Goal: Task Accomplishment & Management: Use online tool/utility

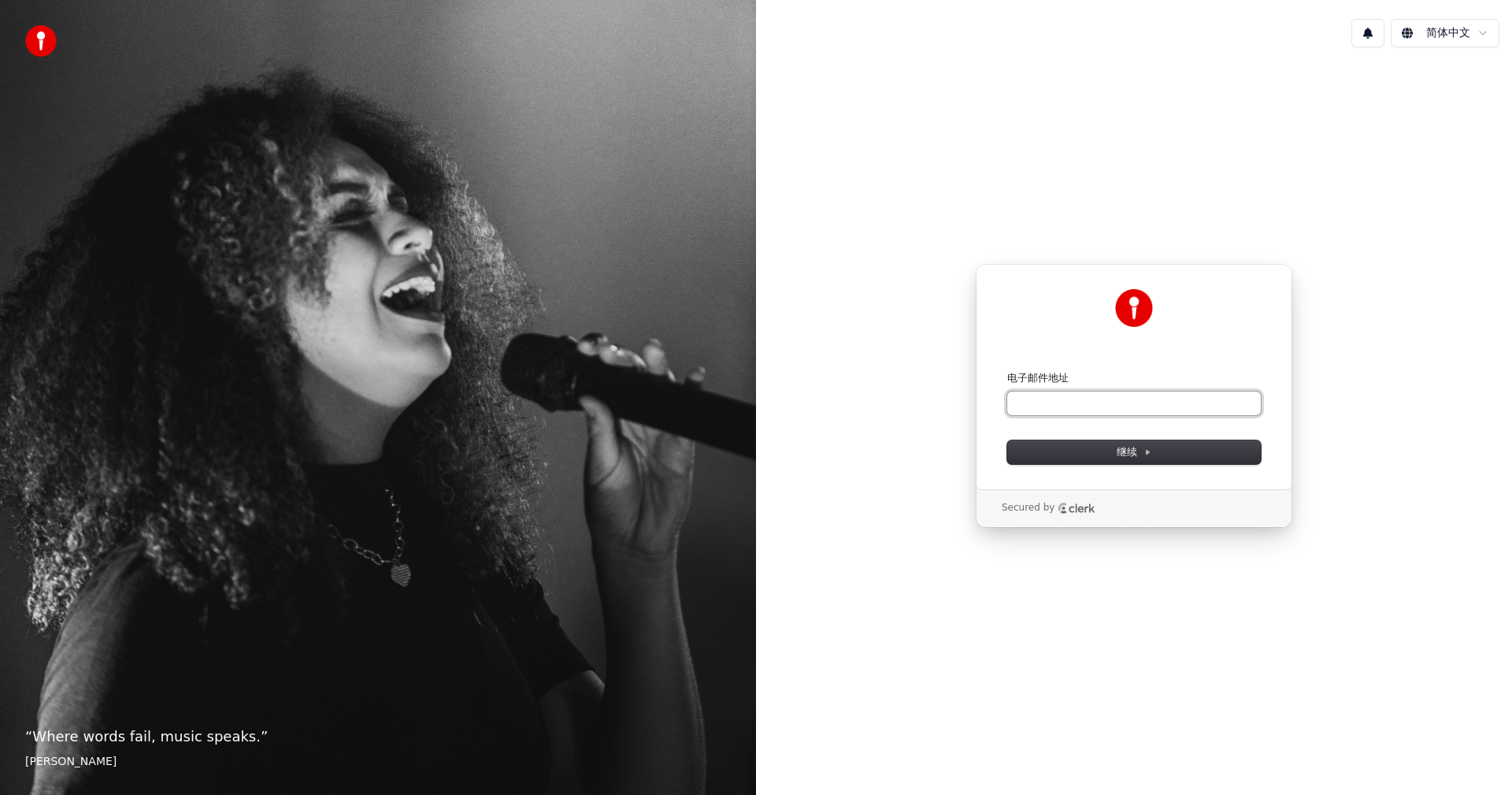
click at [1031, 405] on input "电子邮件地址" at bounding box center [1133, 403] width 253 height 24
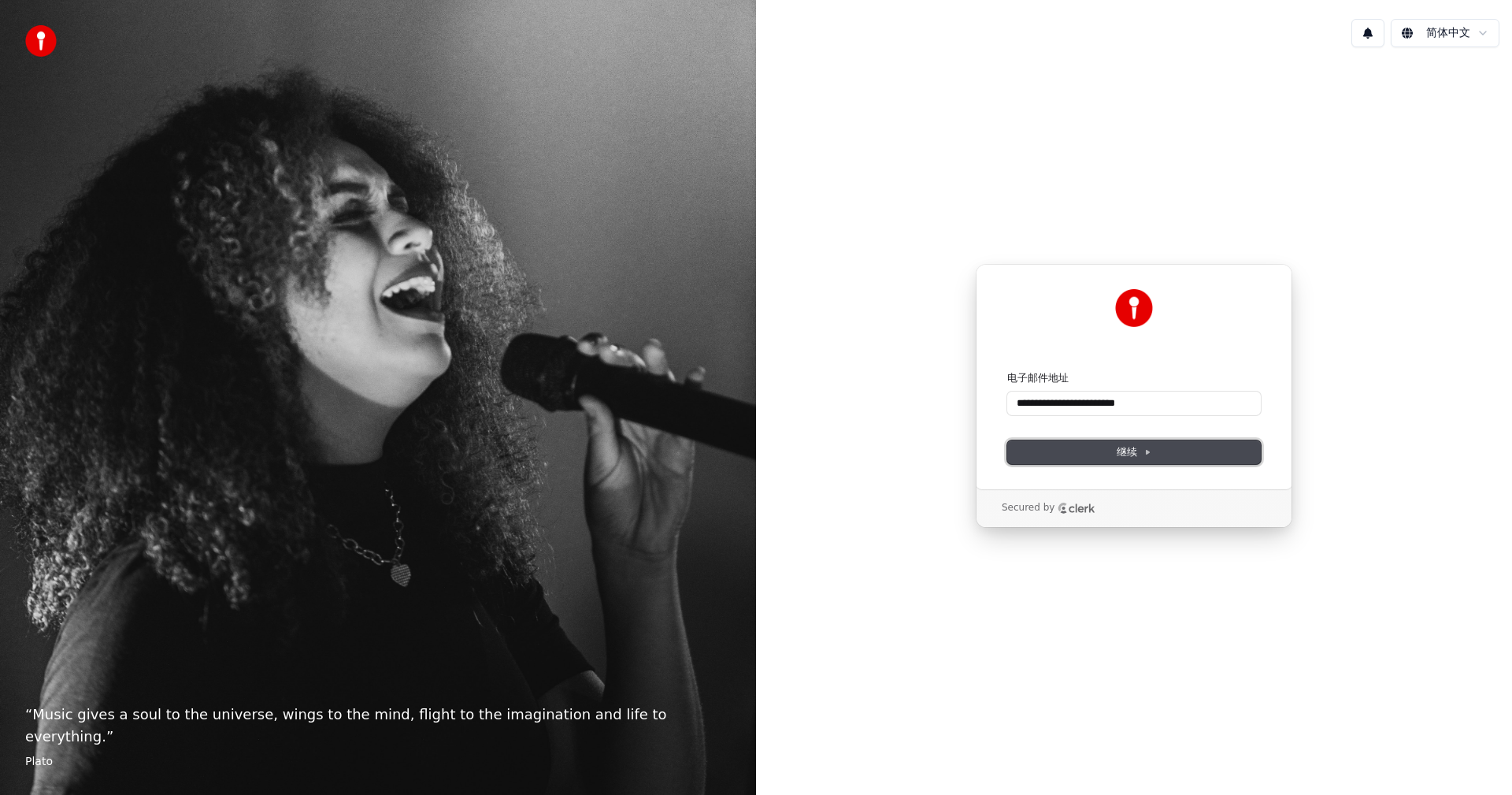
click at [1137, 453] on span "继续" at bounding box center [1134, 452] width 34 height 14
type input "**********"
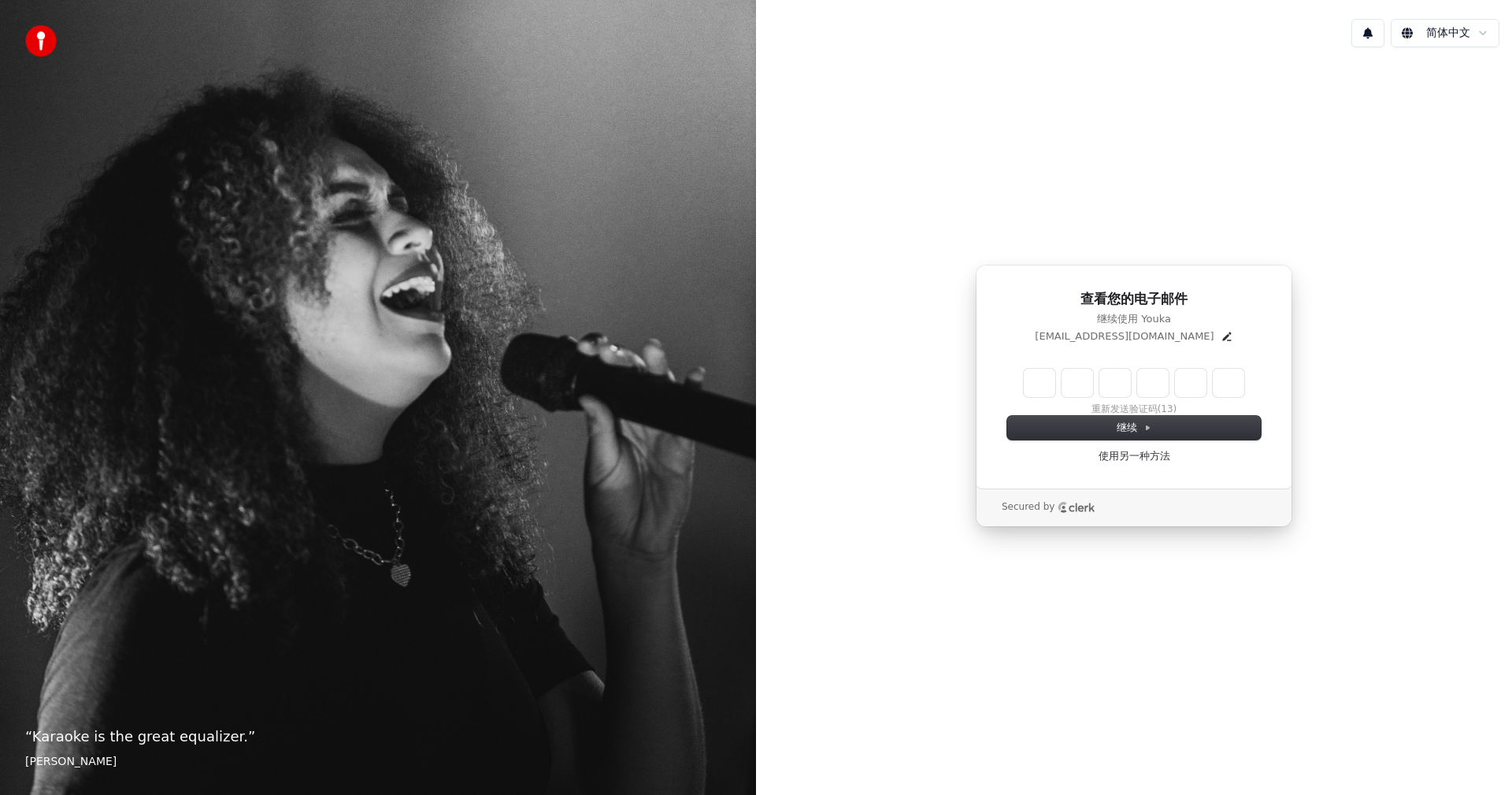
click at [1044, 381] on input "Enter verification code" at bounding box center [1133, 383] width 220 height 29
type input "******"
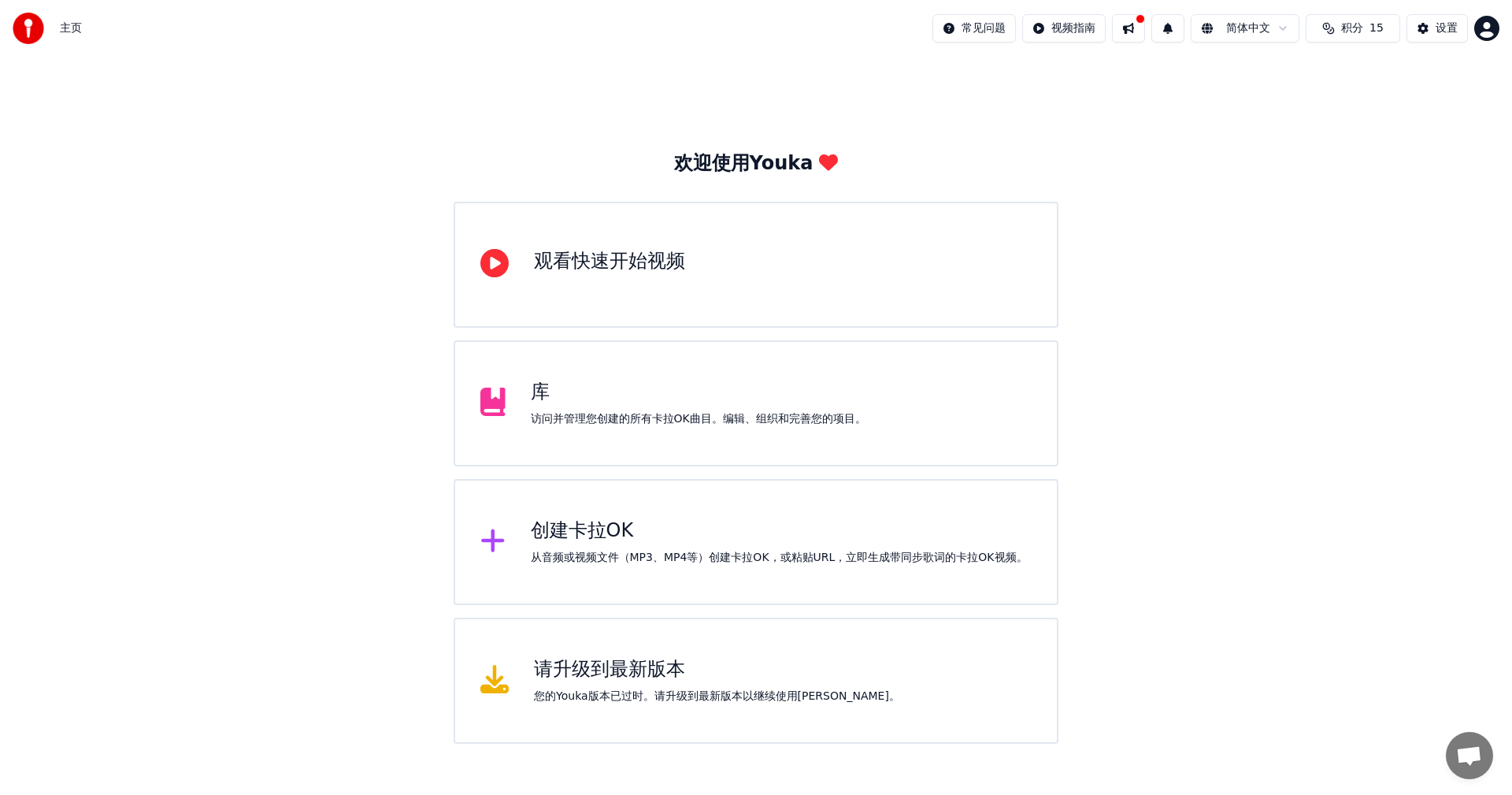
click at [606, 519] on div "创建卡拉OK" at bounding box center [779, 530] width 497 height 25
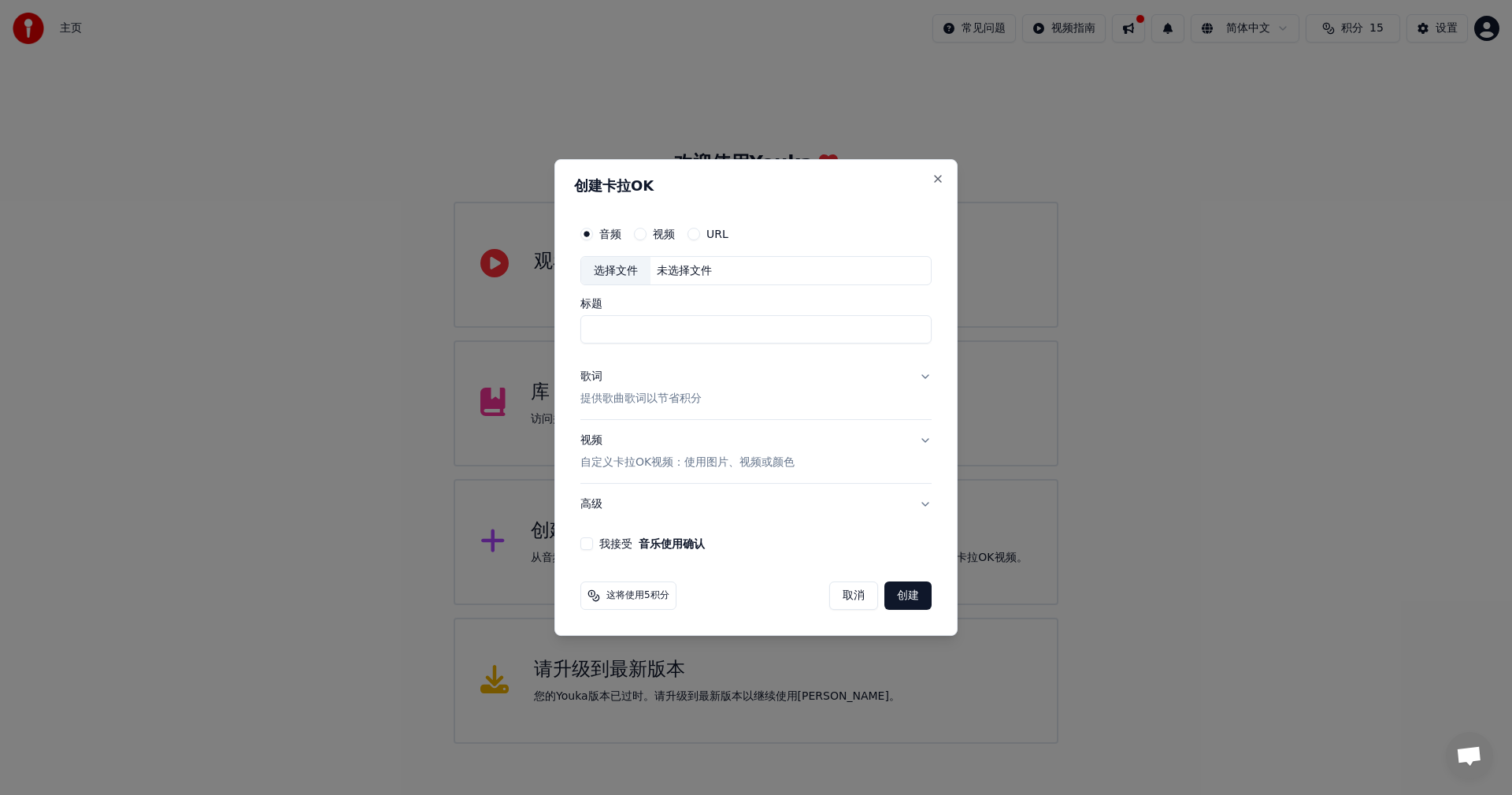
click at [695, 320] on input "标题" at bounding box center [756, 329] width 352 height 29
click at [949, 180] on div "创建卡拉OK 音频 视频 URL 选择文件 未选择文件 标题 歌词 提供歌曲歌词以节省积分 视频 自定义卡拉OK视频：使用图片、视频或颜色 高级 我接受 音乐…" at bounding box center [756, 398] width 403 height 477
click at [941, 176] on button "Close" at bounding box center [938, 178] width 12 height 12
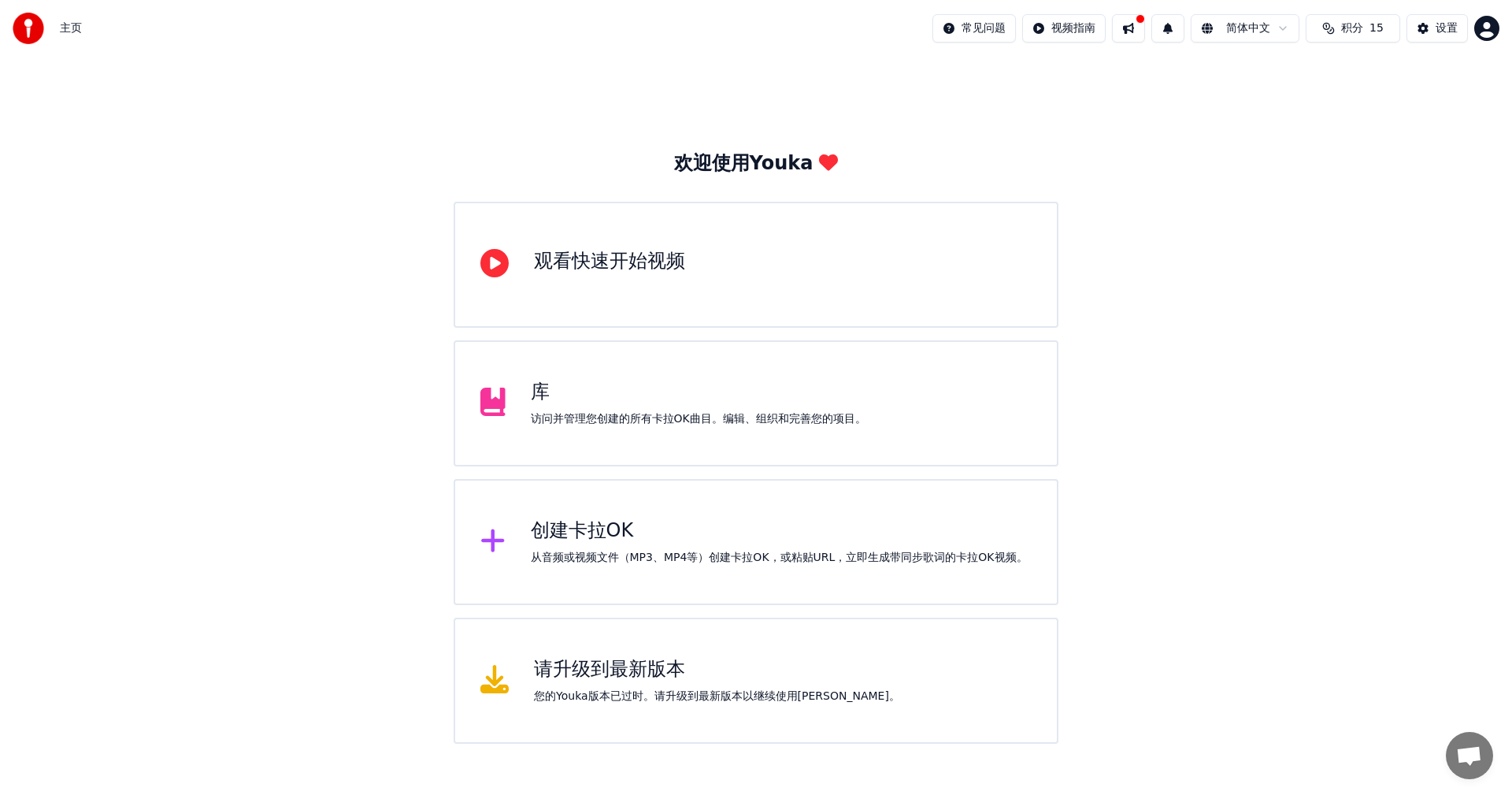
click at [656, 390] on div "库" at bounding box center [698, 392] width 335 height 25
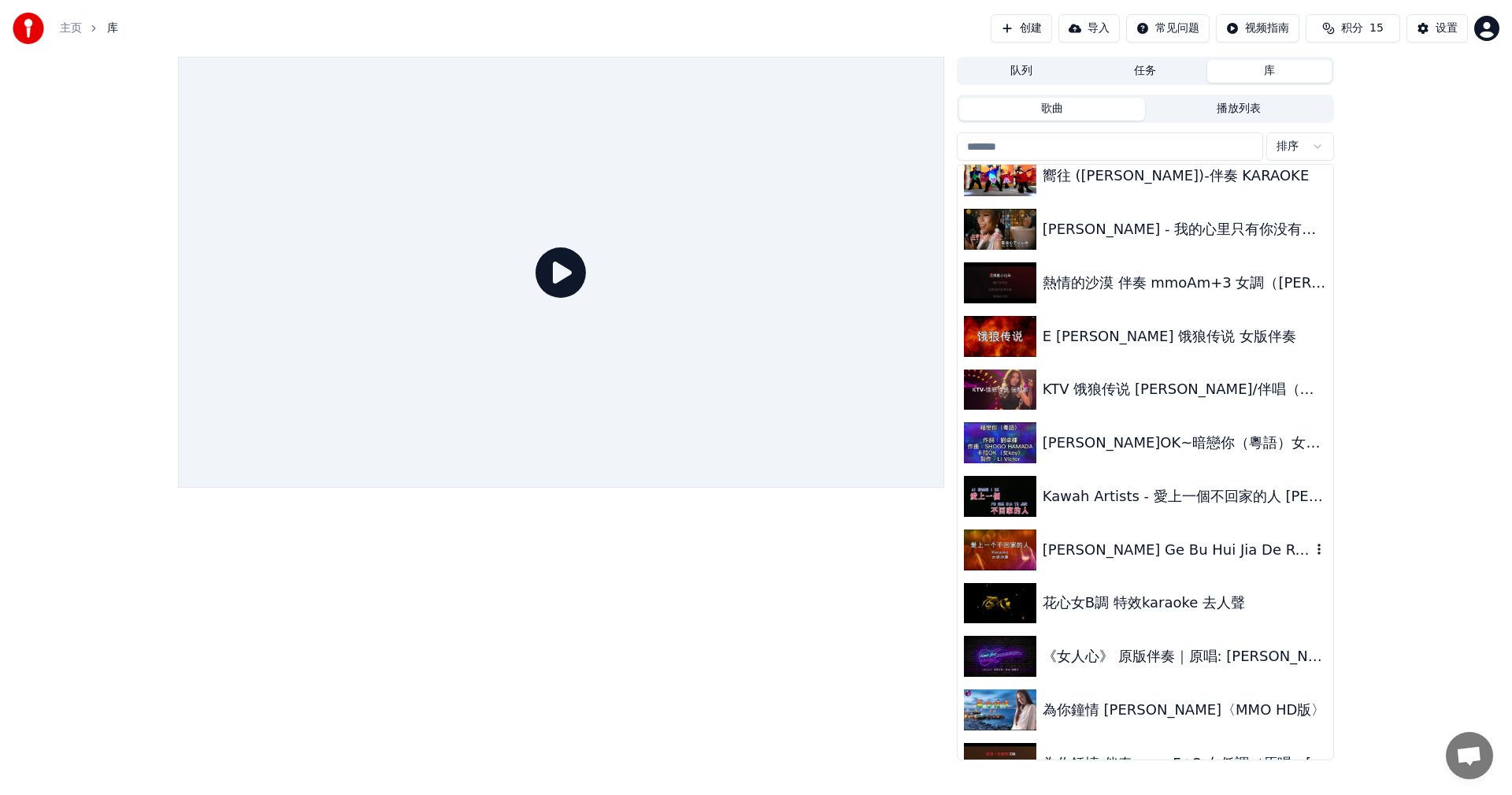
scroll to position [552, 0]
click at [1031, 147] on input "search" at bounding box center [1110, 146] width 306 height 29
paste input "**********"
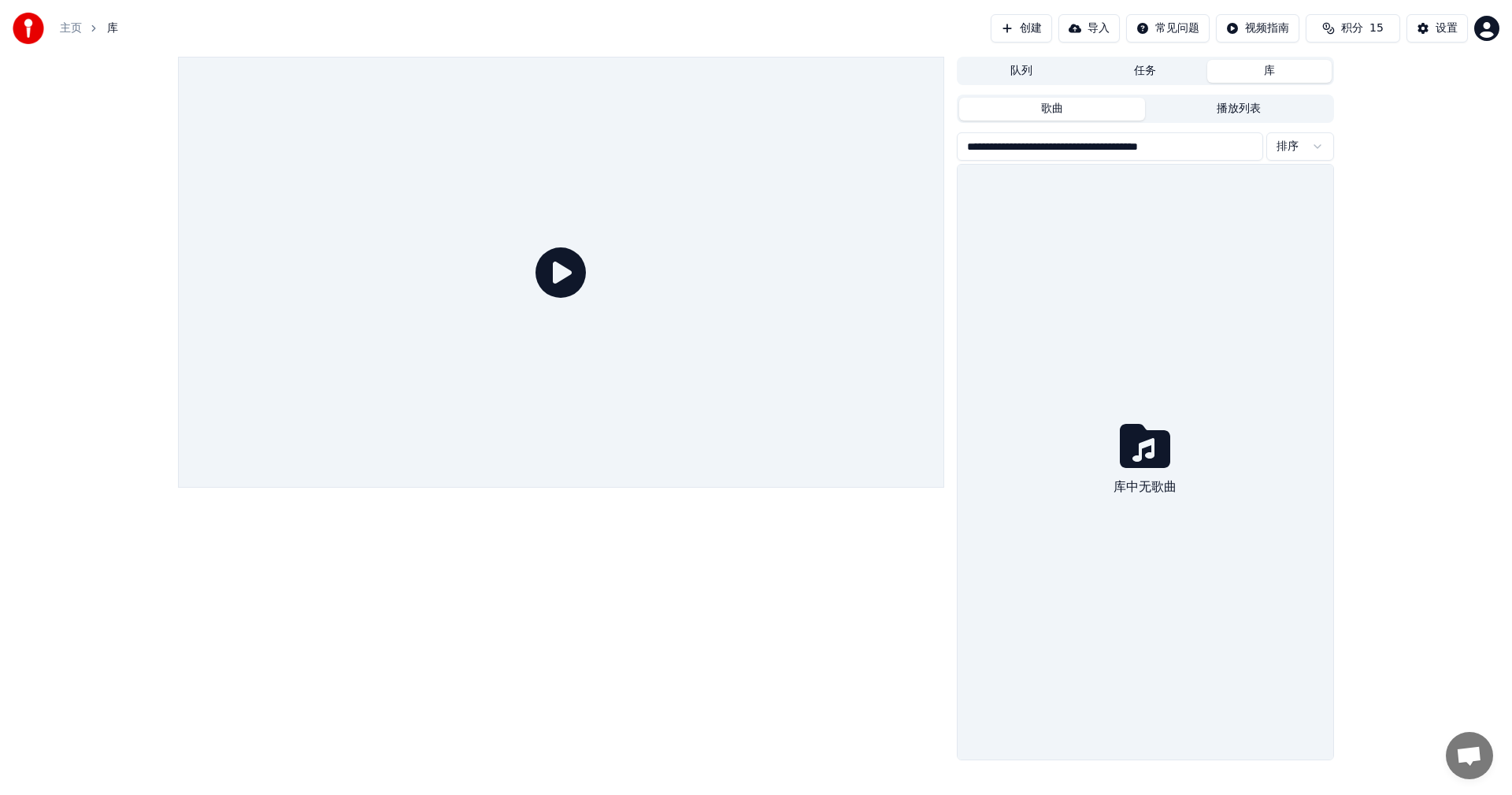
type input "**********"
click at [1068, 34] on button "导入" at bounding box center [1089, 28] width 61 height 29
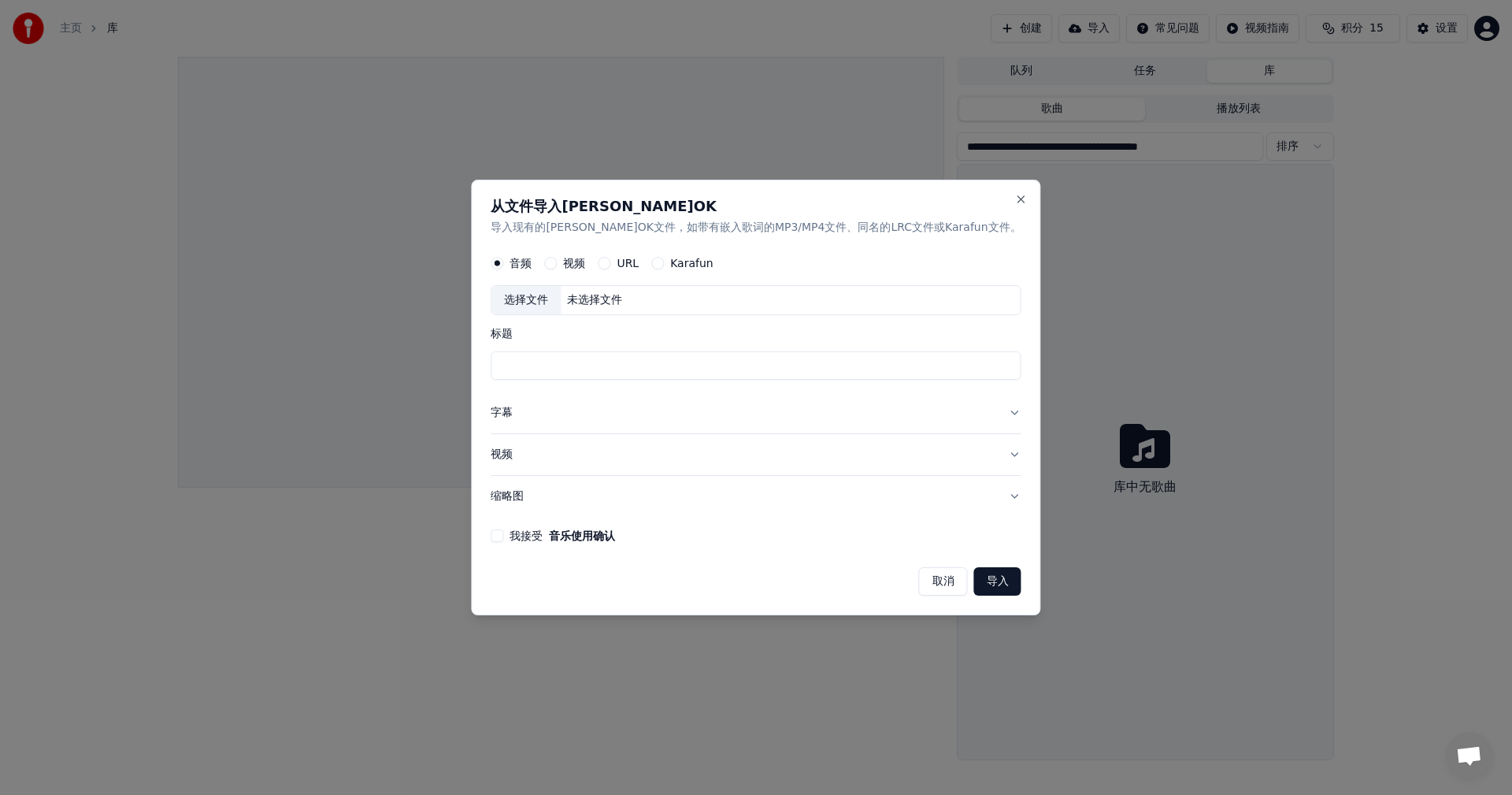
click at [825, 354] on input "标题" at bounding box center [756, 366] width 530 height 29
type input "**********"
click at [974, 589] on button "导入" at bounding box center [998, 581] width 48 height 29
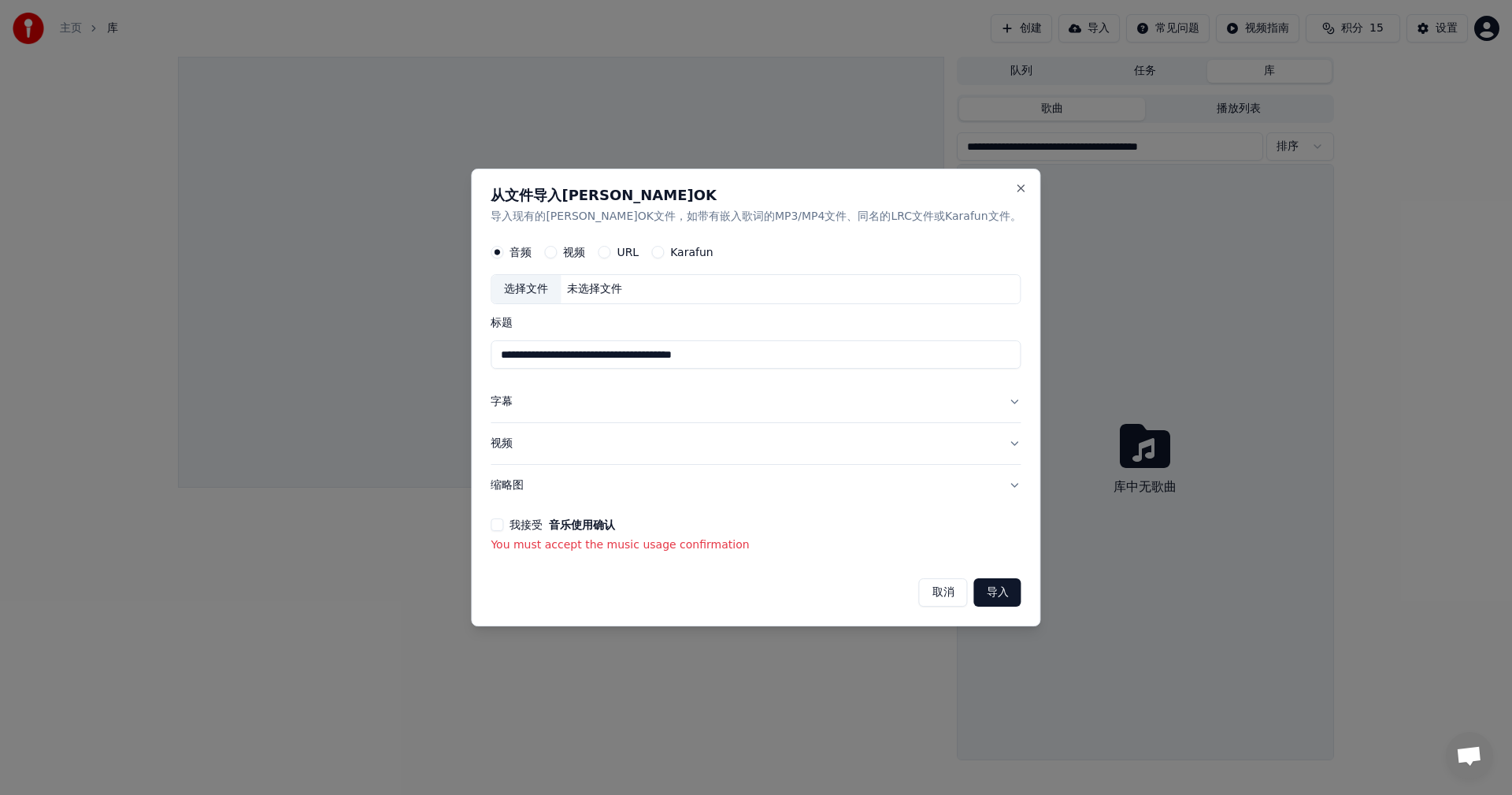
click at [833, 570] on div "取消 导入" at bounding box center [756, 586] width 530 height 41
click at [974, 595] on button "导入" at bounding box center [998, 592] width 48 height 29
click at [557, 249] on button "视频" at bounding box center [550, 252] width 12 height 12
click at [974, 587] on button "导入" at bounding box center [998, 592] width 48 height 29
click at [1015, 188] on button "Close" at bounding box center [1021, 188] width 12 height 12
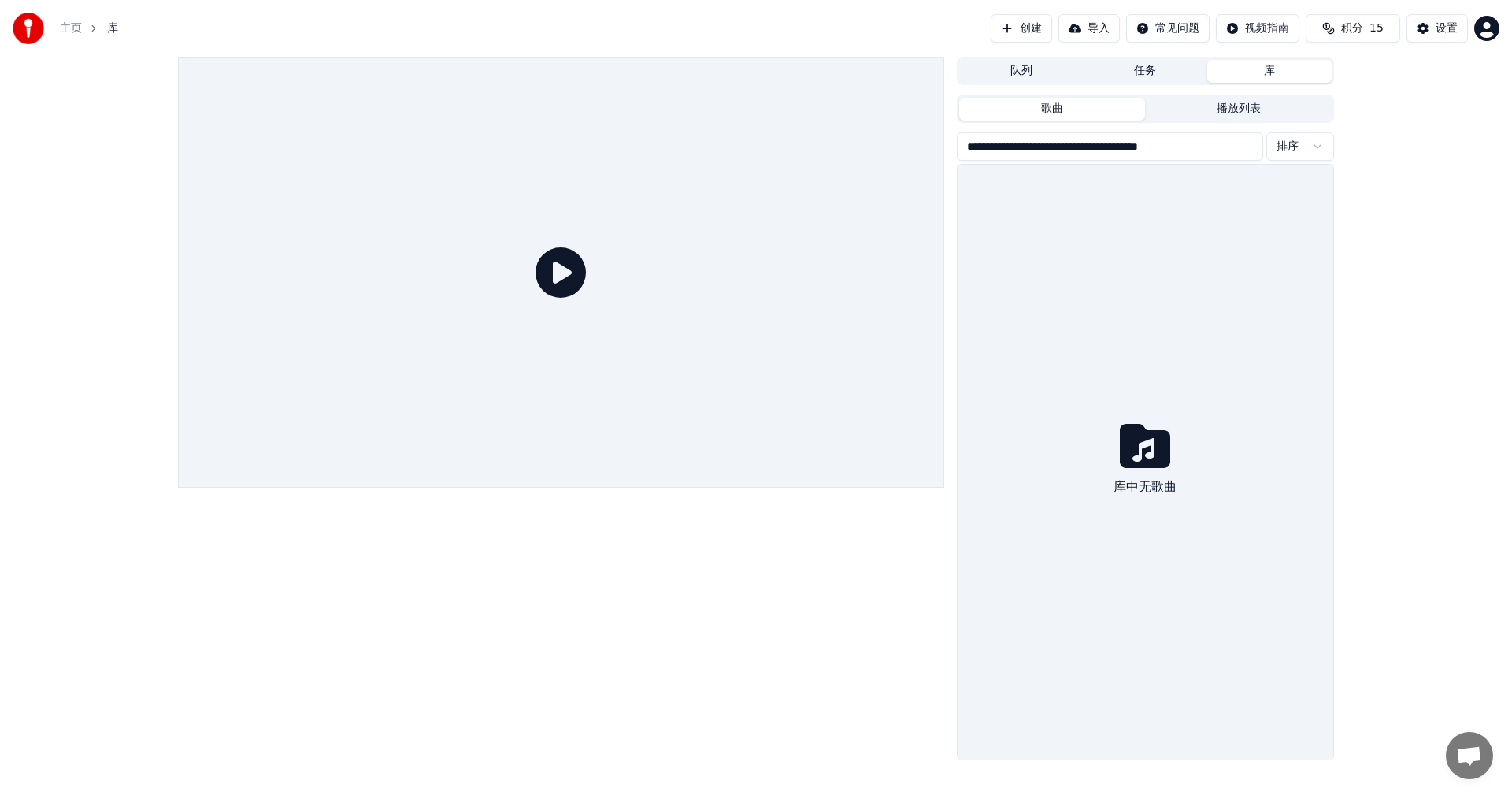
click at [991, 30] on button "创建" at bounding box center [1021, 28] width 61 height 29
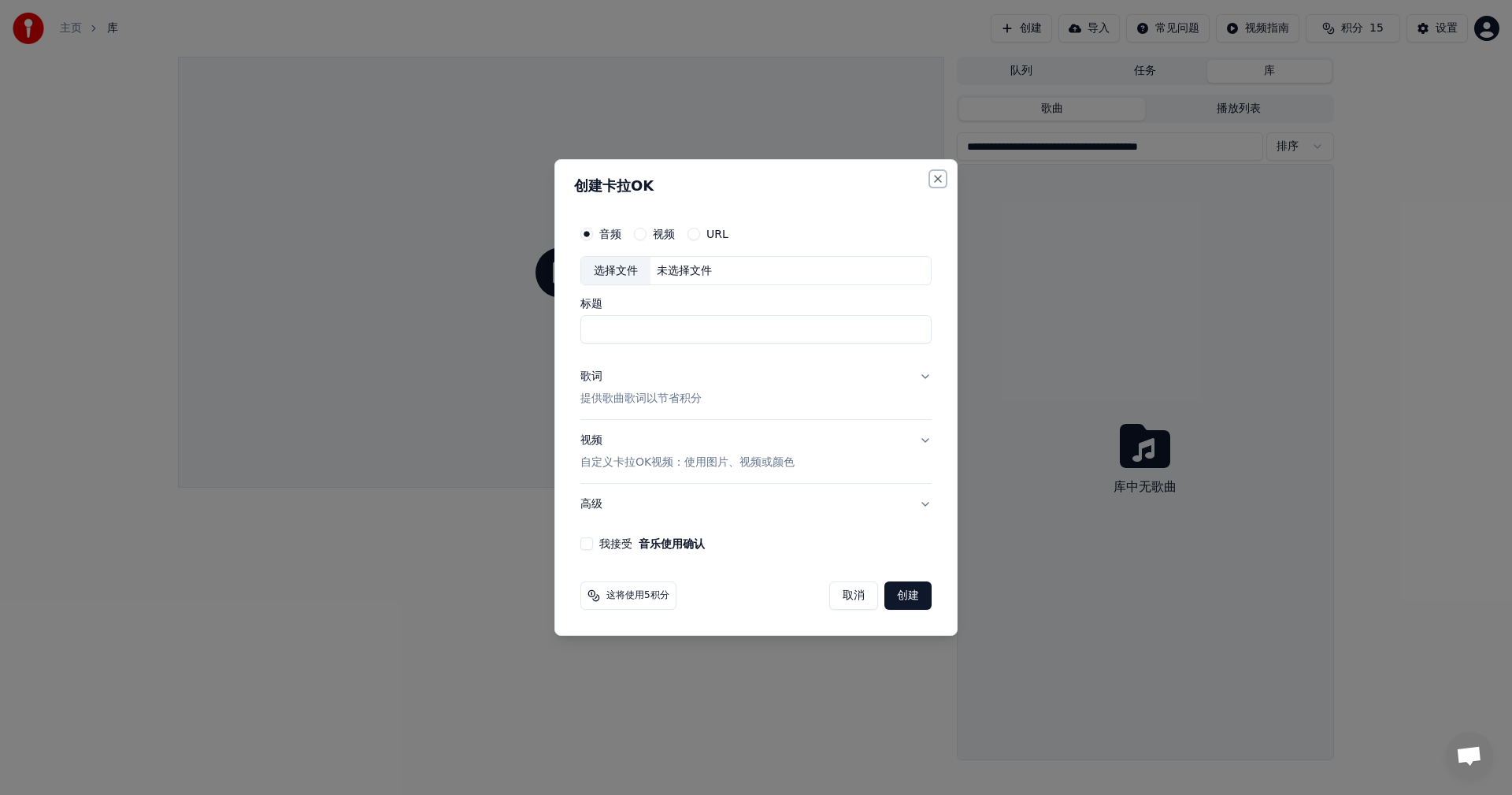
click at [943, 180] on button "Close" at bounding box center [938, 178] width 12 height 12
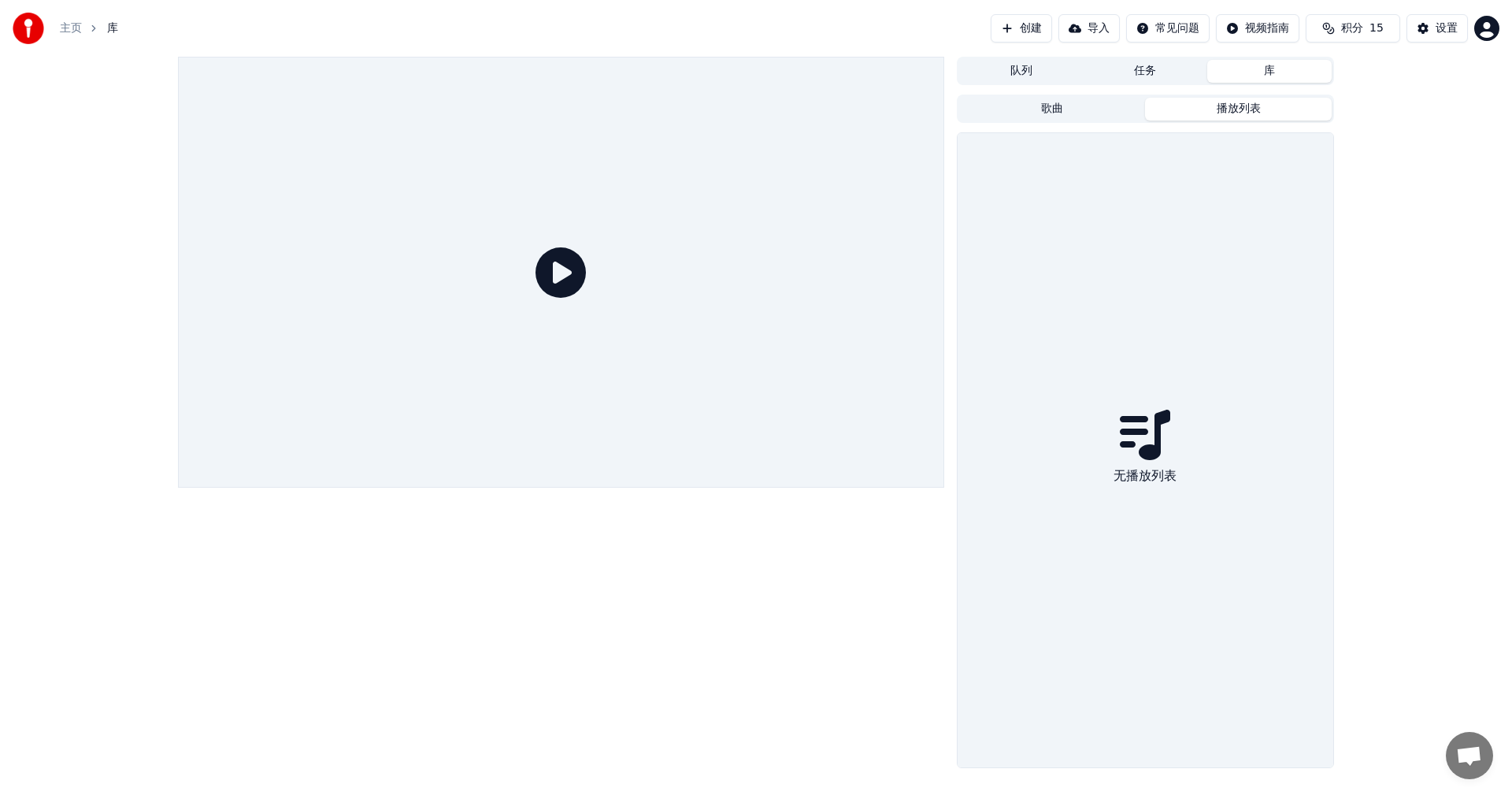
click at [1263, 113] on button "播放列表" at bounding box center [1239, 109] width 187 height 23
click at [1059, 30] on button "导入" at bounding box center [1089, 28] width 61 height 29
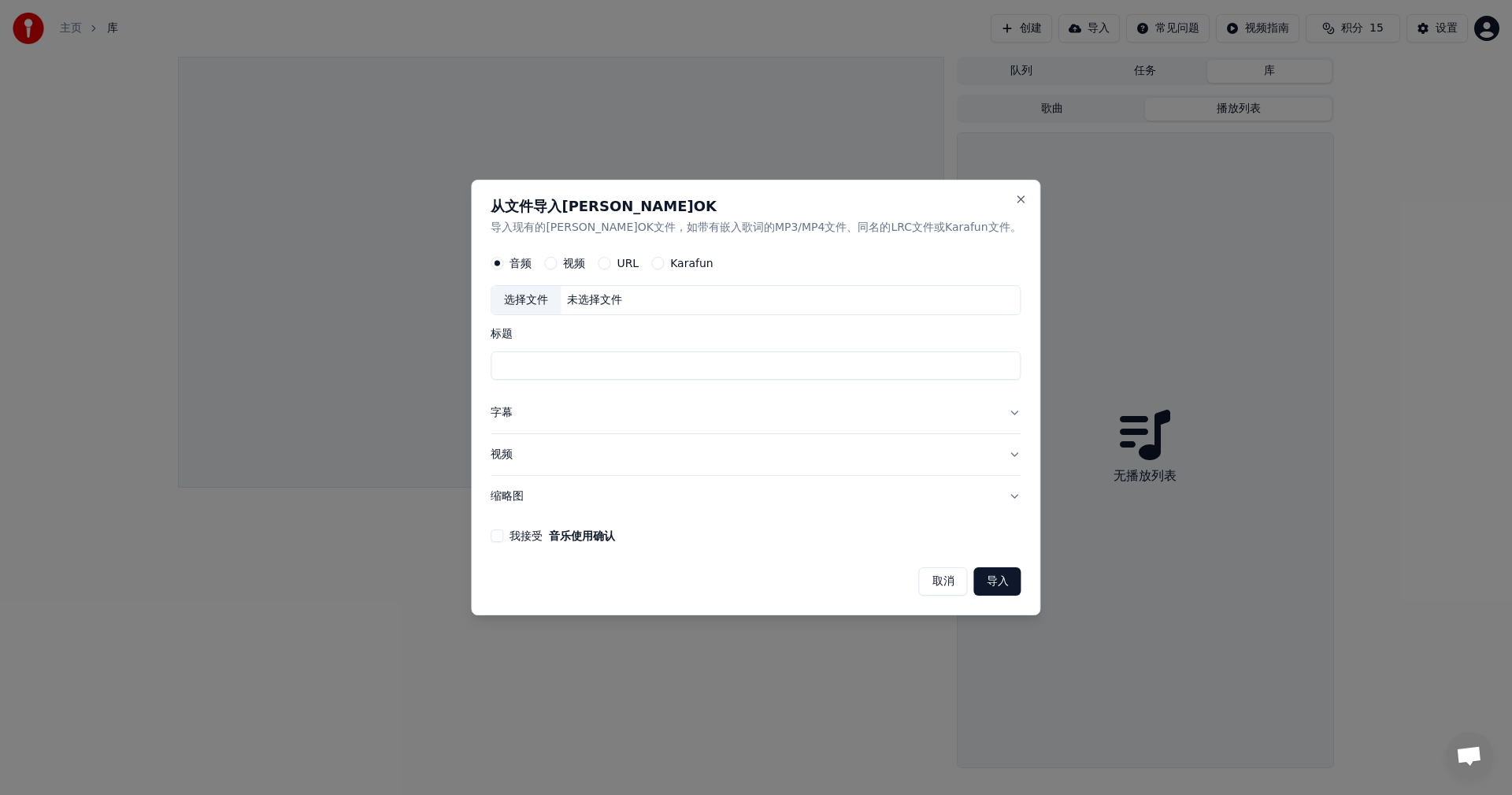
click at [759, 459] on button "视频" at bounding box center [756, 455] width 530 height 41
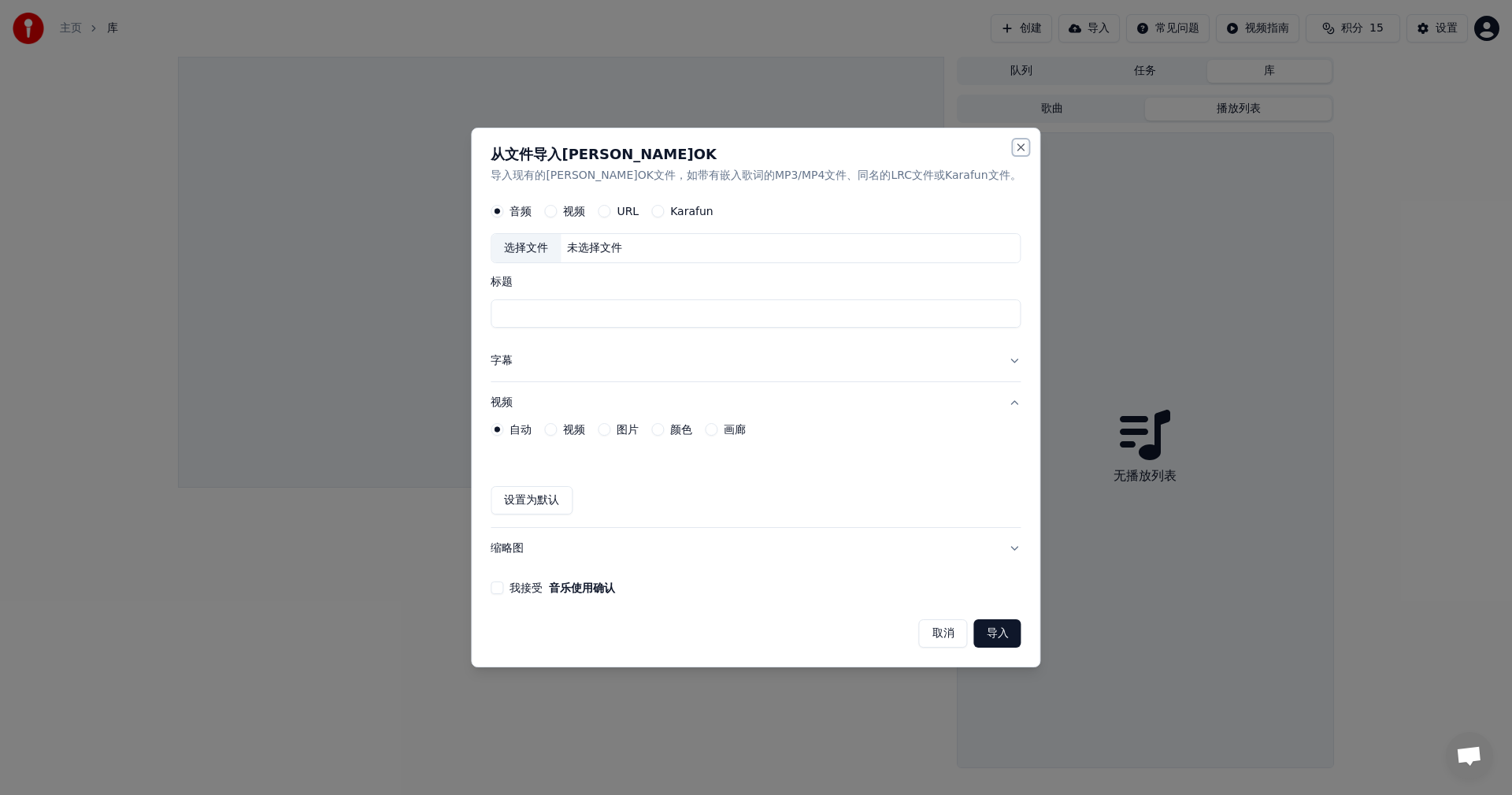
click at [1015, 150] on button "Close" at bounding box center [1021, 147] width 12 height 12
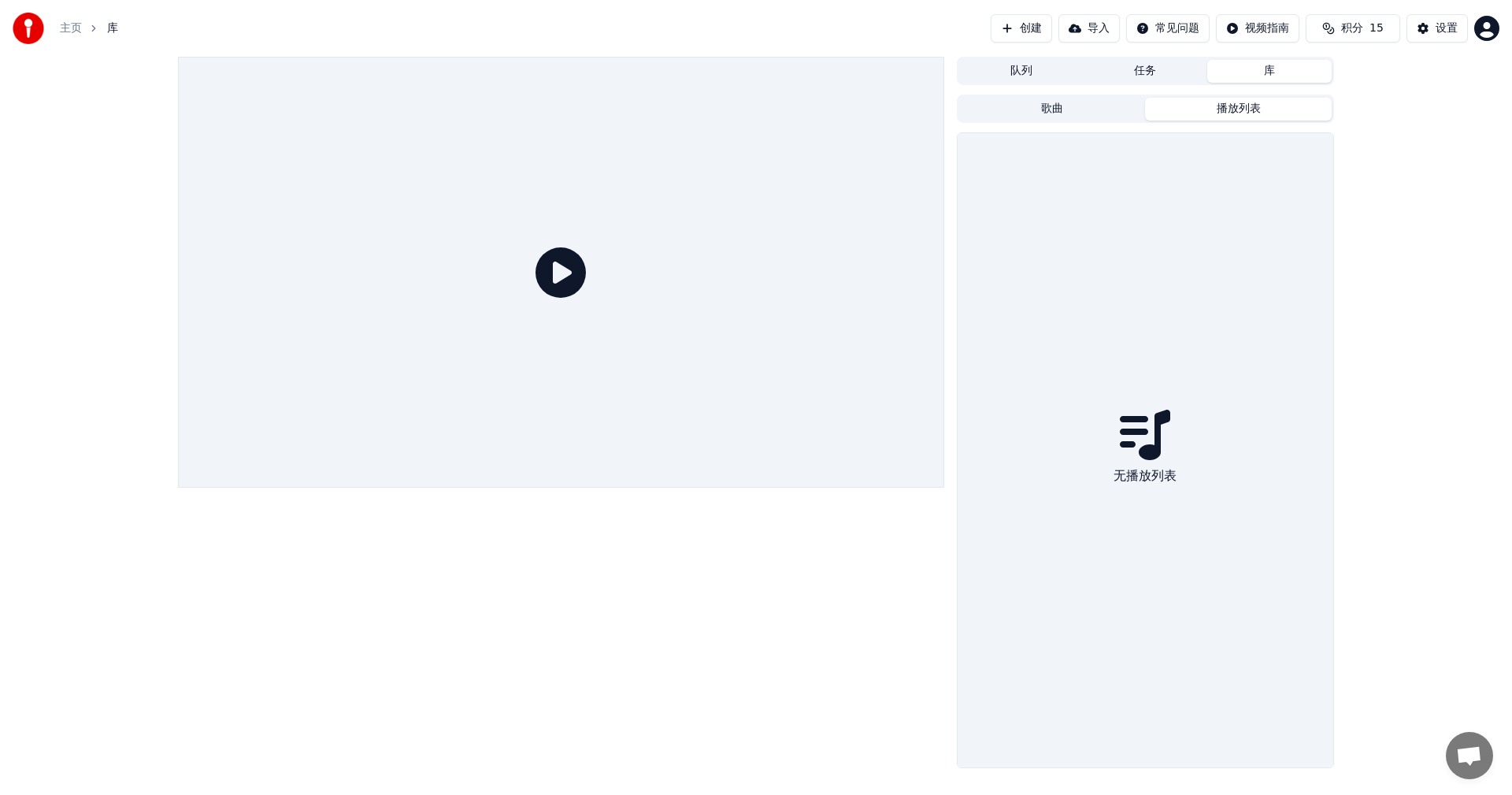
click at [1246, 32] on html "主页 库 创建 导入 常见问题 视频指南 积分 15 设置 队列 任务 库 歌曲 播放列表 无播放列表" at bounding box center [756, 398] width 1512 height 795
click at [1250, 66] on div "快速开始指南" at bounding box center [1248, 62] width 93 height 25
click at [1004, 70] on button "队列" at bounding box center [1022, 71] width 125 height 23
click at [1130, 74] on button "任务" at bounding box center [1146, 71] width 125 height 23
click at [1063, 71] on button "队列" at bounding box center [1022, 71] width 125 height 23
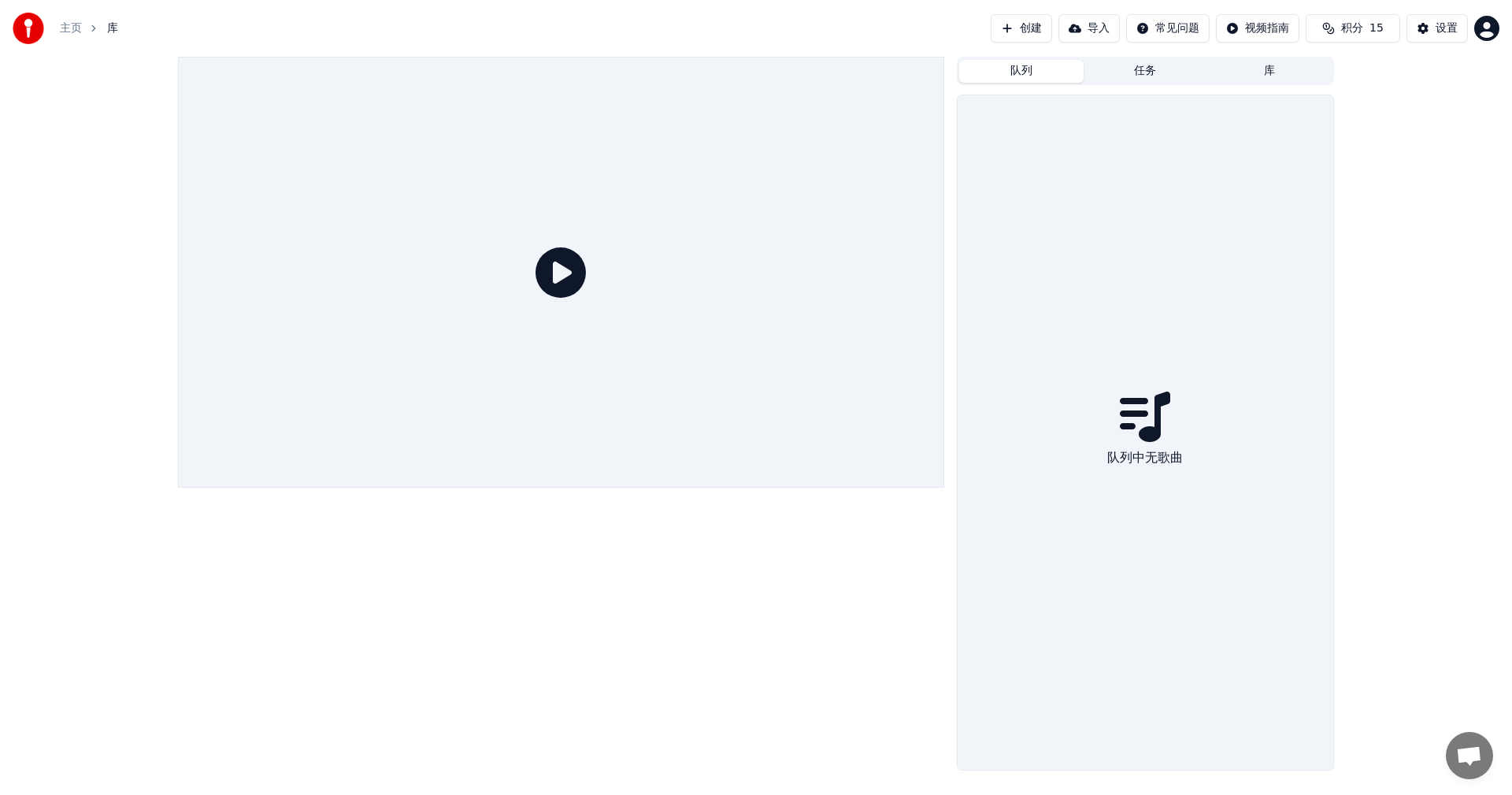
click at [1010, 179] on div "队列中无歌曲" at bounding box center [1146, 432] width 375 height 675
click at [1001, 32] on button "创建" at bounding box center [1021, 28] width 61 height 29
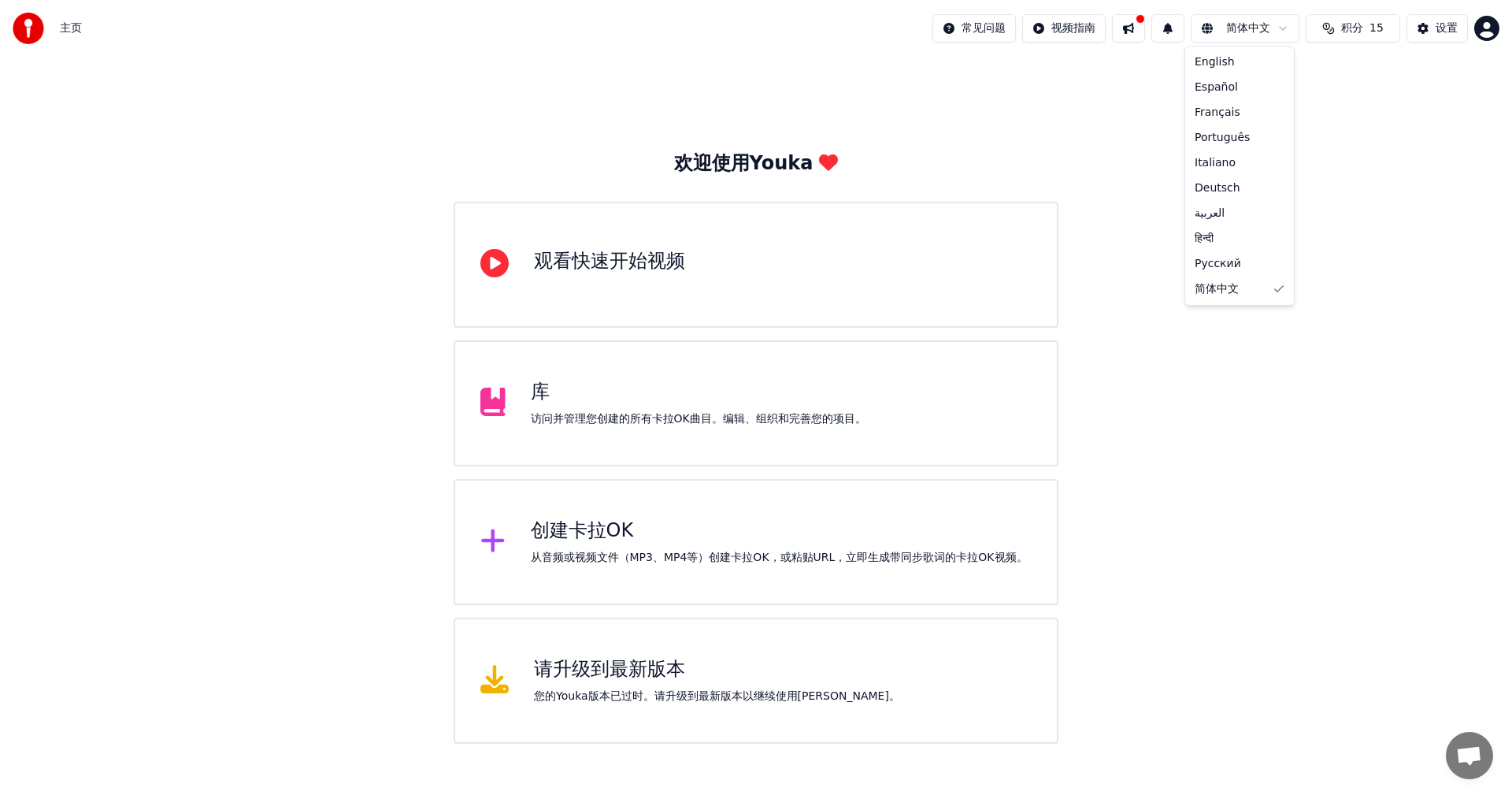
click at [1246, 32] on html "主页 常见问题 视频指南 简体中文 积分 15 设置 欢迎使用Youka 观看快速开始视频 库 访问并管理您创建的所有卡拉OK曲目。编辑、组织和完善您的项目。…" at bounding box center [756, 371] width 1512 height 743
click at [1366, 157] on html "主页 常见问题 视频指南 简体中文 积分 15 设置 欢迎使用Youka 观看快速开始视频 库 访问并管理您创建的所有卡拉OK曲目。编辑、组织和完善您的项目。…" at bounding box center [756, 371] width 1512 height 743
click at [646, 388] on div "库" at bounding box center [698, 392] width 335 height 25
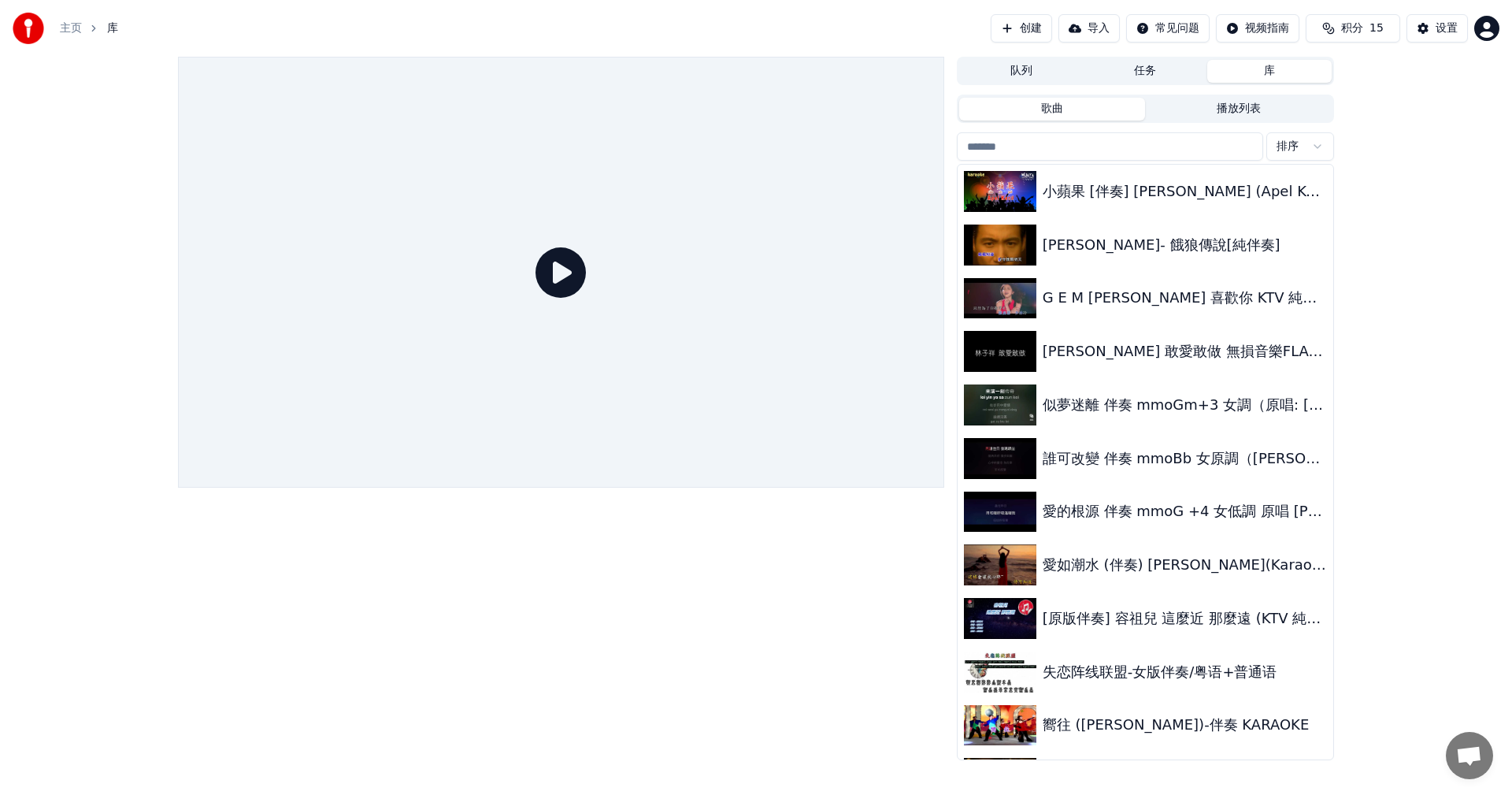
click at [1070, 27] on button "导入" at bounding box center [1089, 28] width 61 height 29
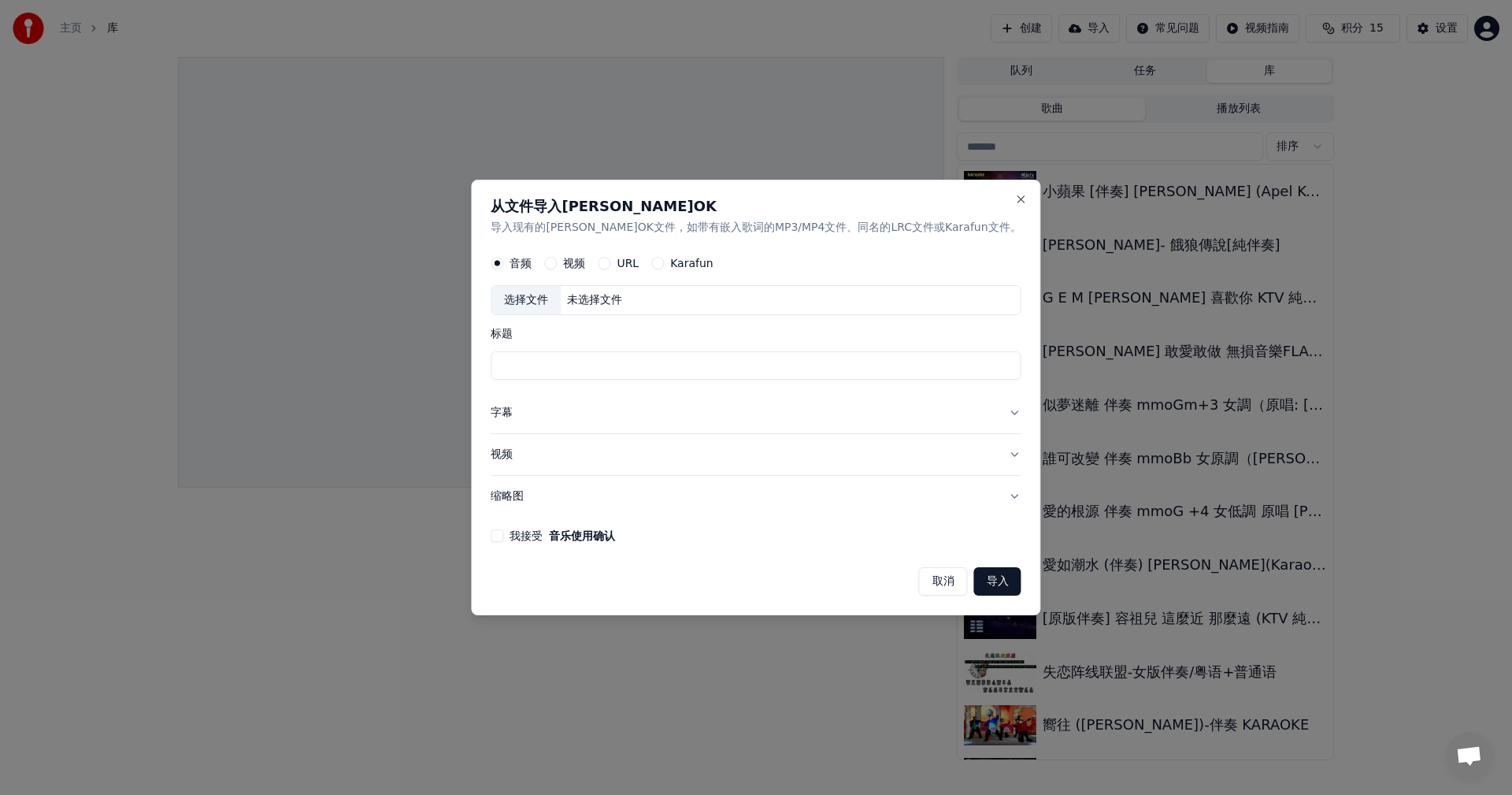
click at [882, 358] on input "标题" at bounding box center [756, 366] width 530 height 29
click at [718, 301] on div "选择文件 未选择文件" at bounding box center [756, 301] width 530 height 30
click at [557, 266] on button "视频" at bounding box center [550, 263] width 12 height 12
click at [629, 294] on div "未选择文件" at bounding box center [594, 301] width 68 height 16
click at [919, 572] on button "取消" at bounding box center [944, 581] width 49 height 29
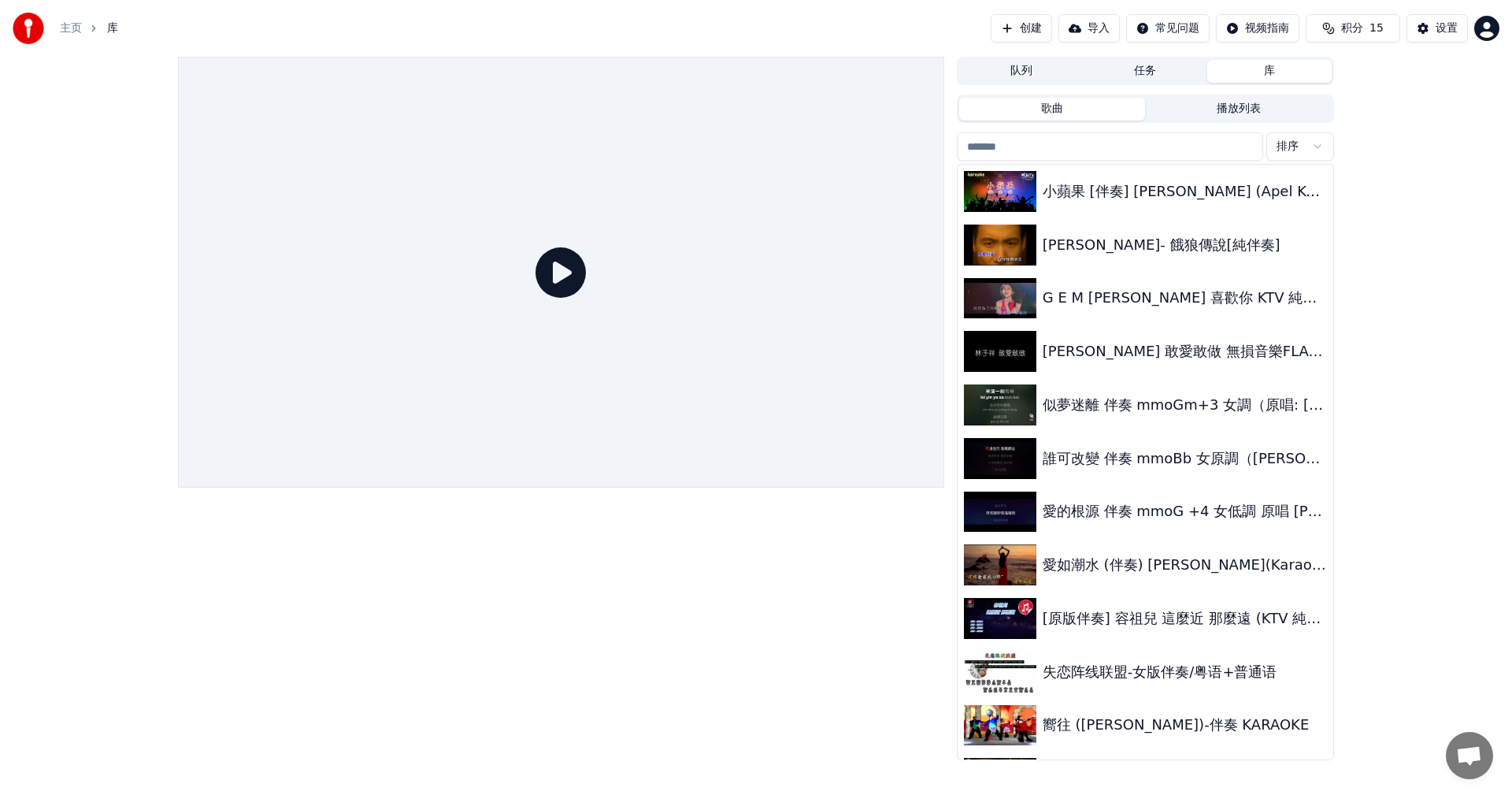
click at [1067, 26] on button "导入" at bounding box center [1089, 28] width 61 height 29
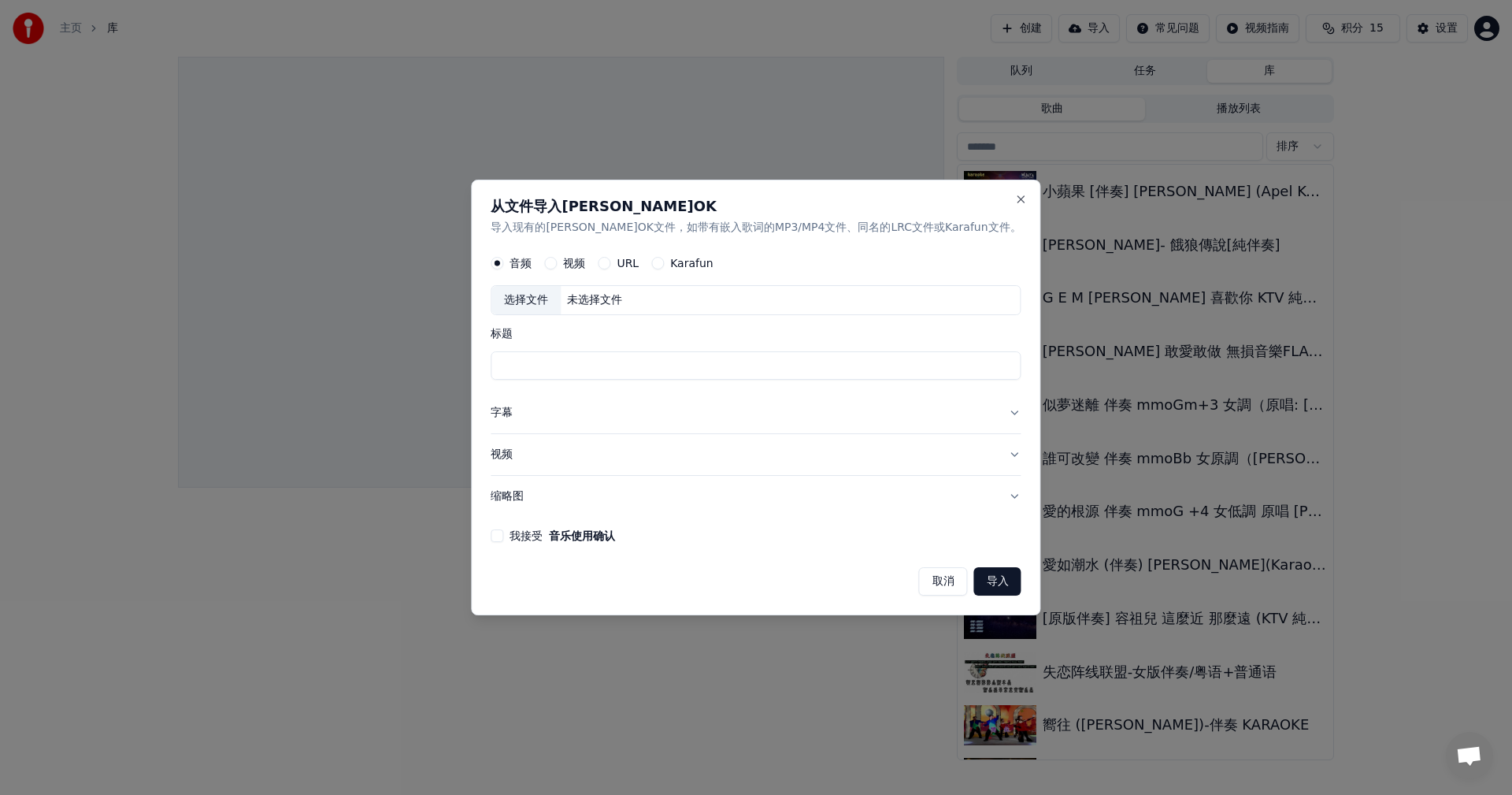
click at [820, 297] on div "选择文件 未选择文件" at bounding box center [756, 301] width 530 height 30
click at [975, 199] on h2 "从文件导入[PERSON_NAME]OK" at bounding box center [756, 206] width 530 height 14
click at [1015, 197] on button "Close" at bounding box center [1021, 198] width 12 height 12
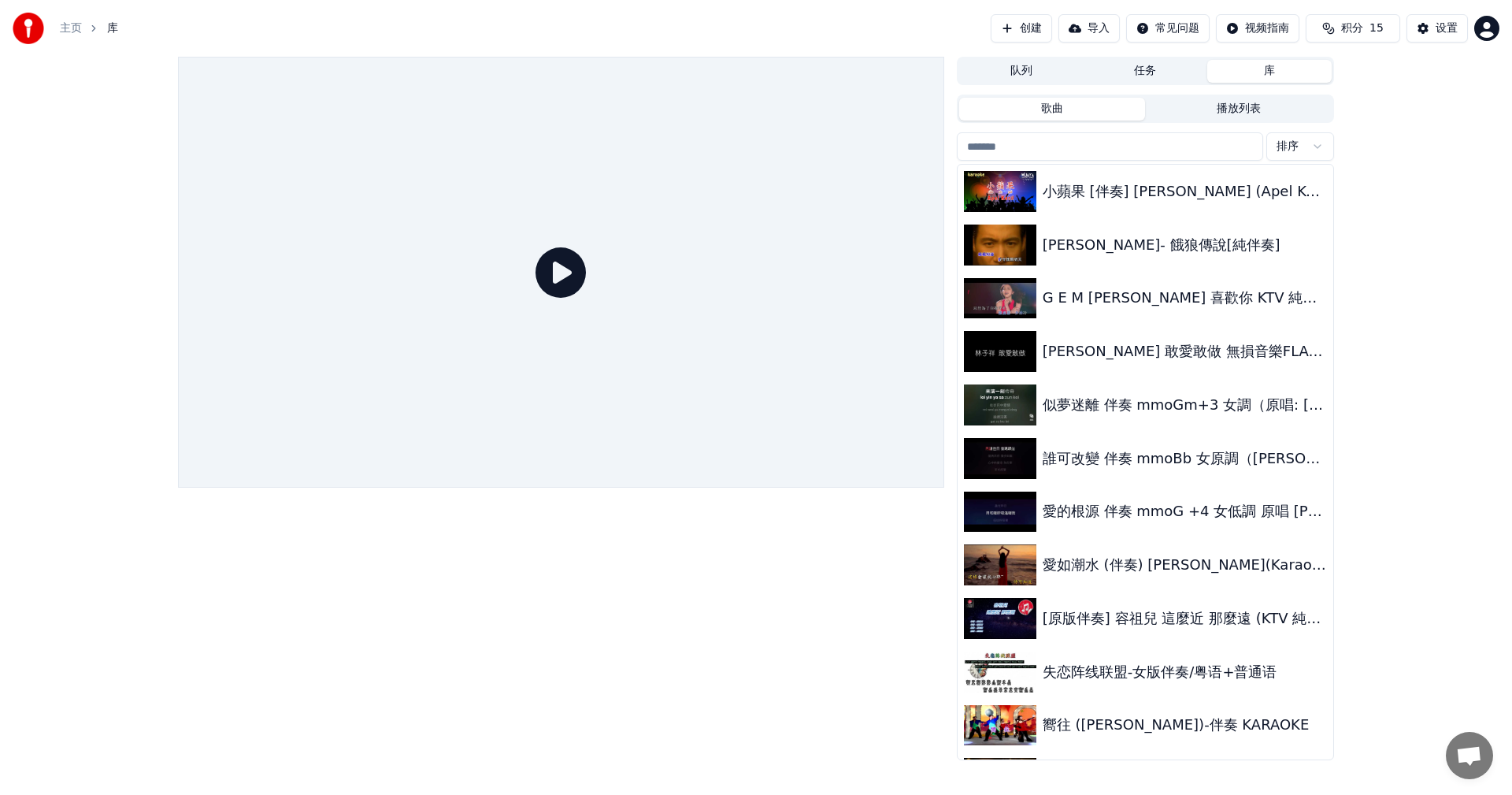
click at [1041, 139] on input "search" at bounding box center [1110, 146] width 306 height 29
paste input "**********"
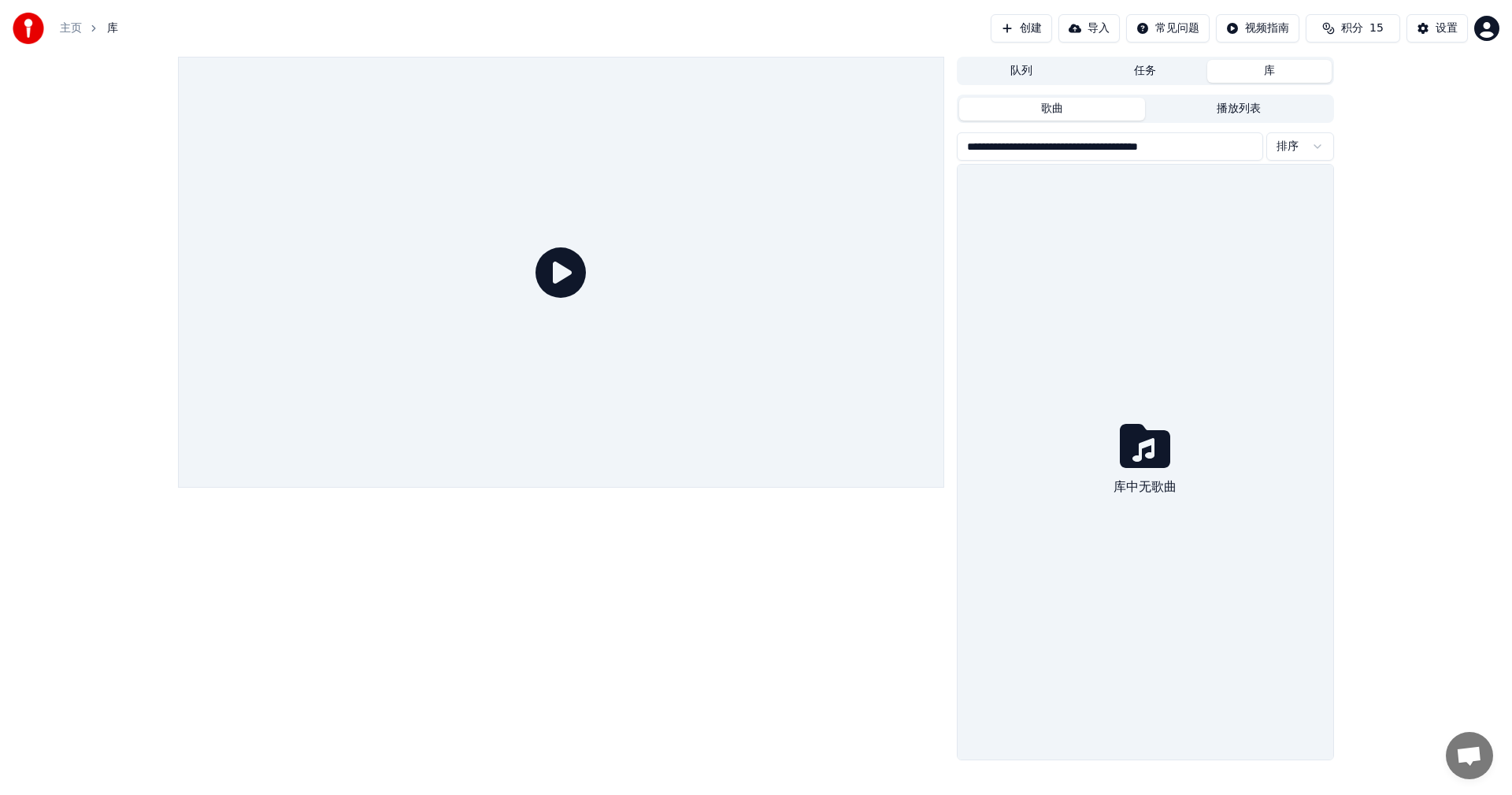
type input "**********"
click at [1283, 152] on html "**********" at bounding box center [756, 398] width 1512 height 795
click at [1246, 143] on input "**********" at bounding box center [1110, 146] width 306 height 29
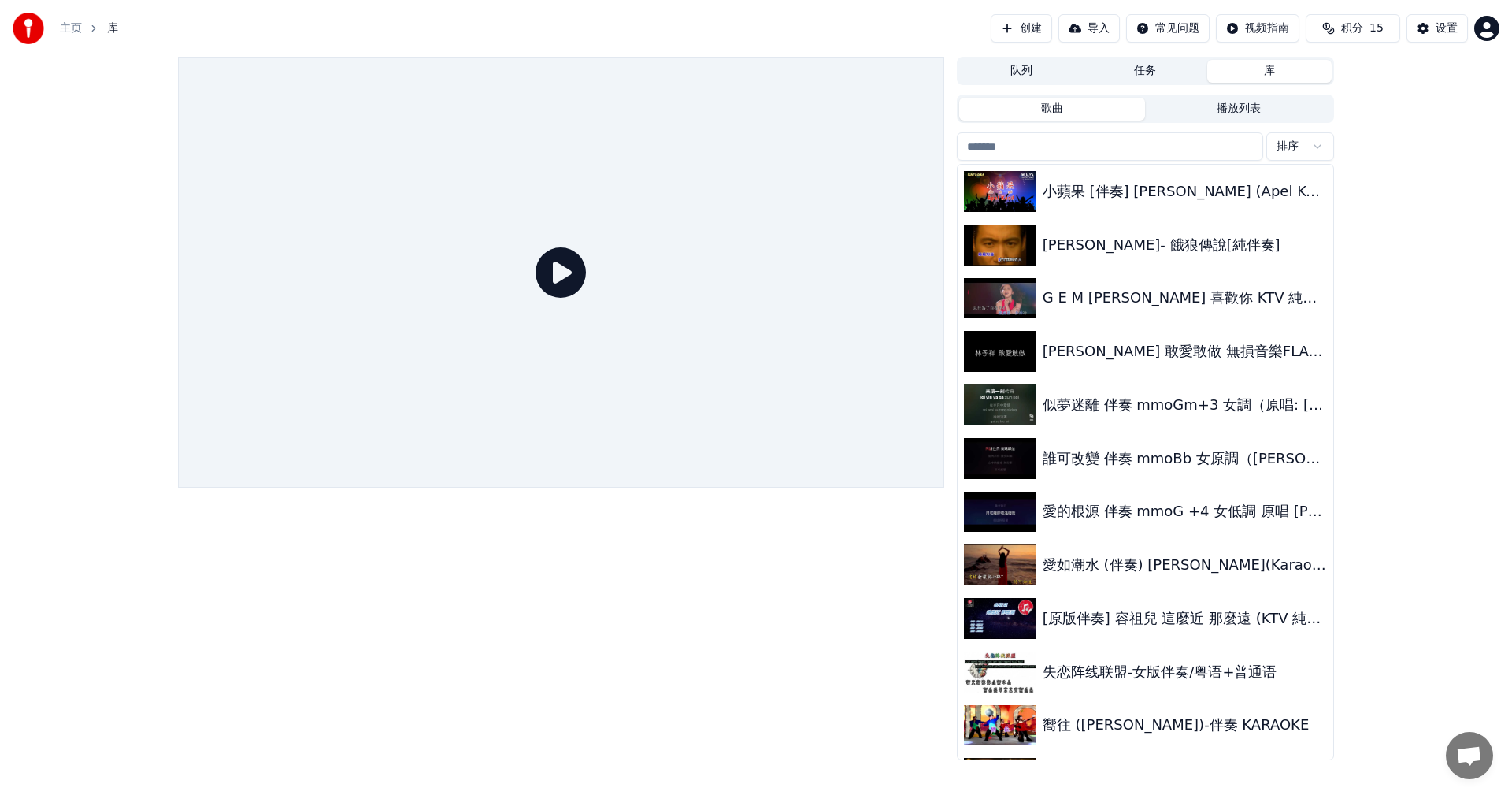
click at [1174, 143] on input "search" at bounding box center [1110, 146] width 306 height 29
click at [550, 285] on icon at bounding box center [561, 273] width 51 height 51
click at [561, 269] on icon at bounding box center [561, 273] width 51 height 51
click at [1005, 30] on button "创建" at bounding box center [1021, 28] width 61 height 29
click at [1059, 30] on button "导入" at bounding box center [1089, 28] width 61 height 29
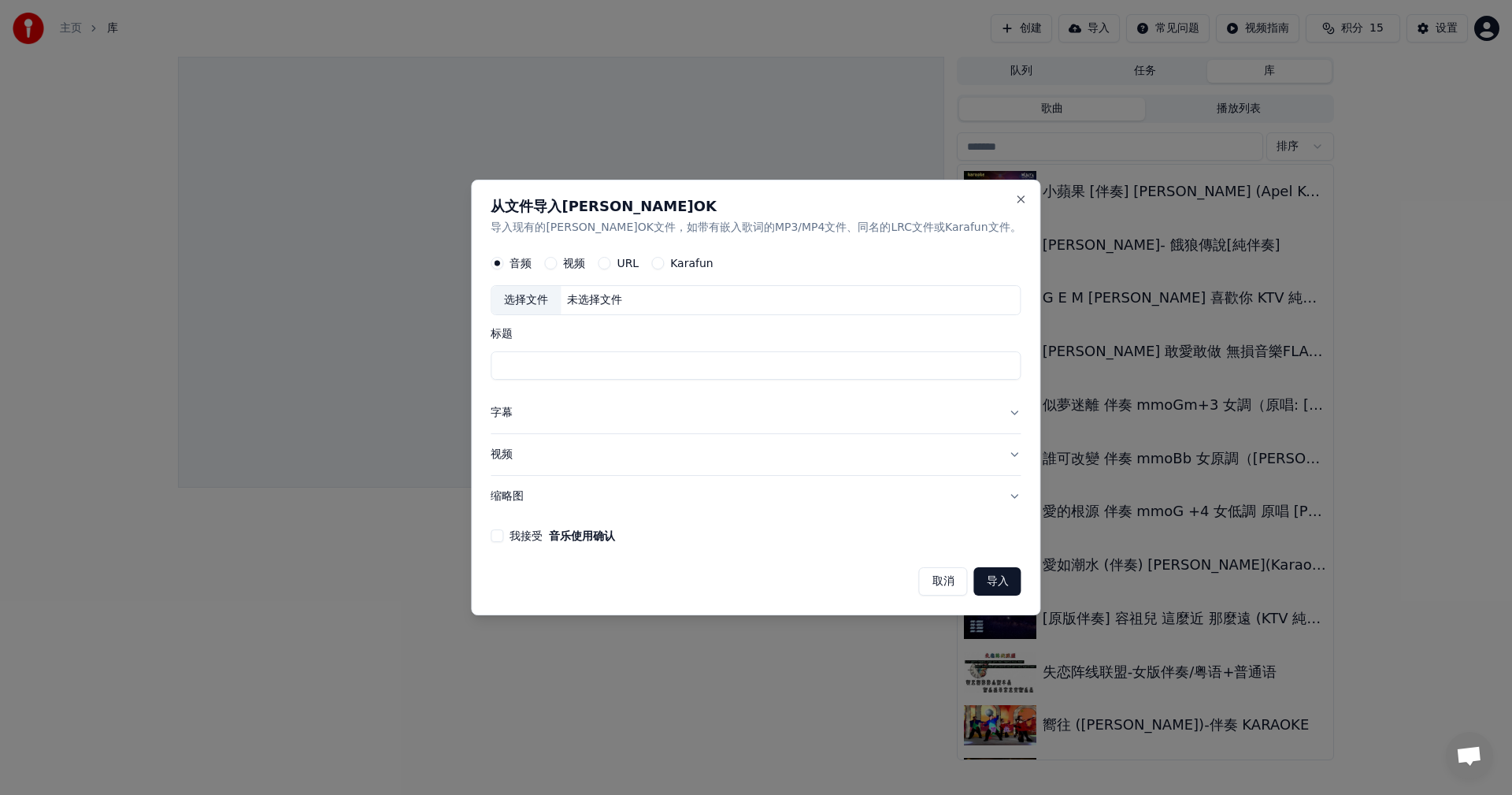
click at [711, 364] on input "标题" at bounding box center [756, 366] width 530 height 29
click at [736, 293] on div "选择文件 未选择文件" at bounding box center [756, 301] width 530 height 30
click at [809, 464] on button "视频" at bounding box center [756, 455] width 530 height 41
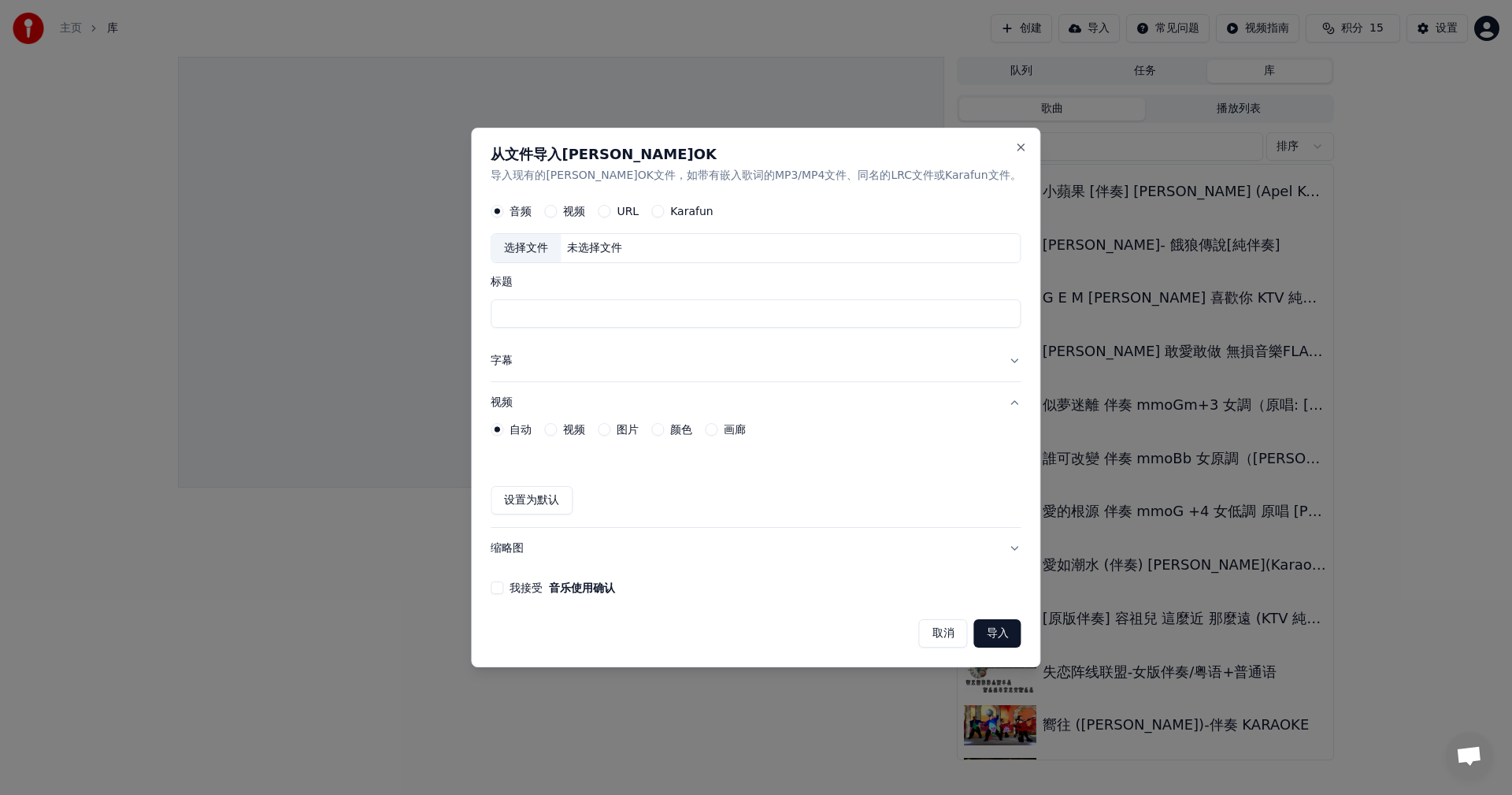
click at [919, 638] on button "取消" at bounding box center [944, 633] width 49 height 29
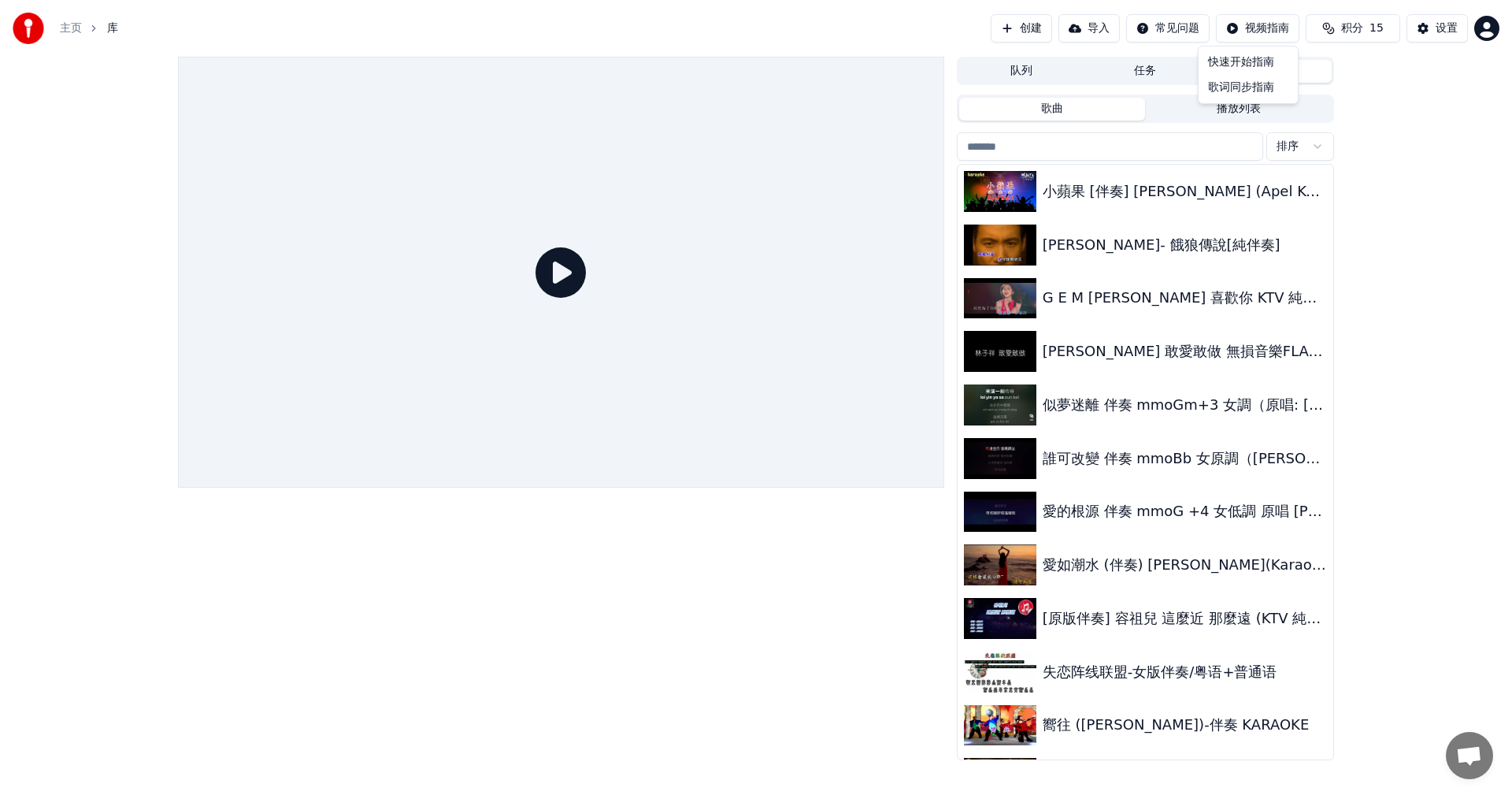
click at [1247, 27] on html "主页 库 创建 导入 常见问题 视频指南 积分 15 设置 队列 任务 库 歌曲 播放列表 排序 小蘋果 [伴奏] Xiao Pin Guo (Apel Ke…" at bounding box center [756, 398] width 1512 height 795
click at [993, 30] on html "主页 库 创建 导入 常见问题 视频指南 积分 15 设置 队列 任务 库 歌曲 播放列表 排序 小蘋果 [伴奏] Xiao Pin Guo (Apel Ke…" at bounding box center [756, 398] width 1512 height 795
click at [993, 30] on button "创建" at bounding box center [1021, 28] width 61 height 29
click at [1016, 73] on button "队列" at bounding box center [1022, 71] width 125 height 23
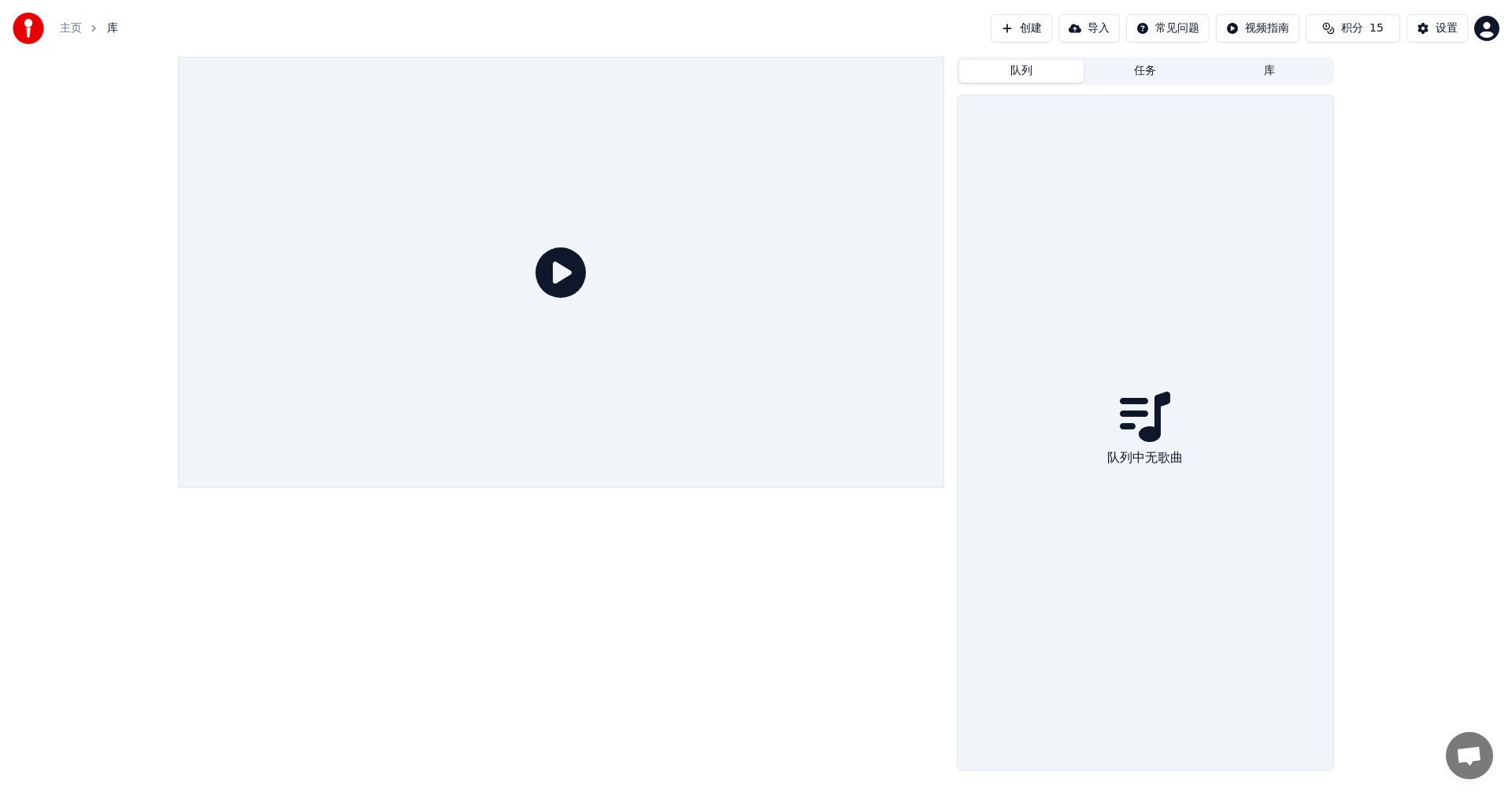
click at [1151, 80] on button "任务" at bounding box center [1146, 71] width 125 height 23
click at [1146, 73] on button "任务" at bounding box center [1146, 71] width 125 height 23
click at [1088, 444] on div "无任务" at bounding box center [1146, 432] width 375 height 675
click at [1158, 440] on icon at bounding box center [1146, 417] width 51 height 51
click at [1467, 746] on body "主页 库 创建 导入 常见问题 视频指南 积分 15 设置 队列 任务 库 无任务" at bounding box center [756, 398] width 1512 height 795
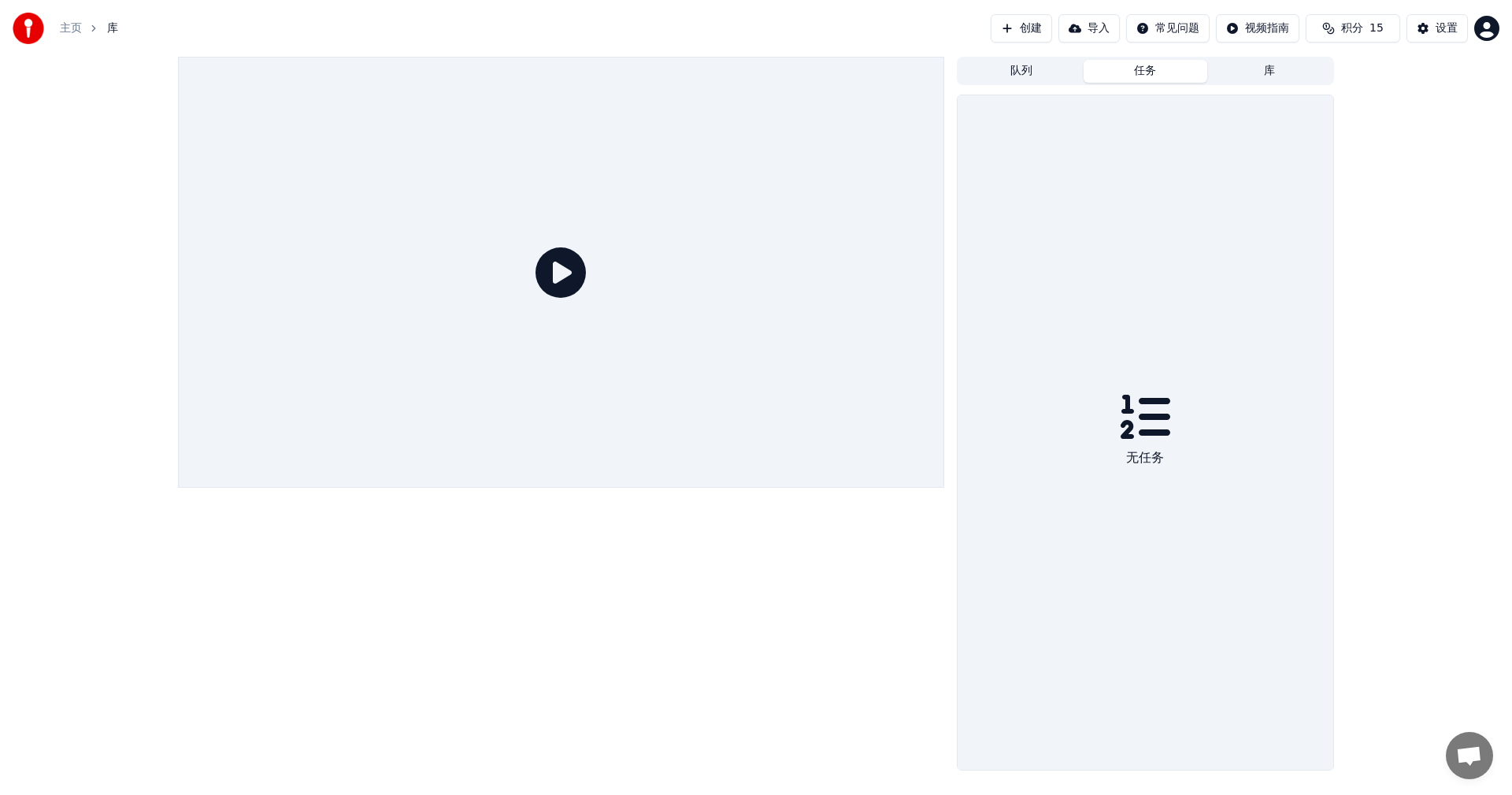
click at [1441, 736] on div "队列 任务 库 无任务" at bounding box center [756, 413] width 1512 height 714
click at [558, 276] on icon at bounding box center [561, 273] width 51 height 51
click at [1013, 61] on button "队列" at bounding box center [1022, 71] width 125 height 23
click at [991, 33] on button "创建" at bounding box center [1021, 28] width 61 height 29
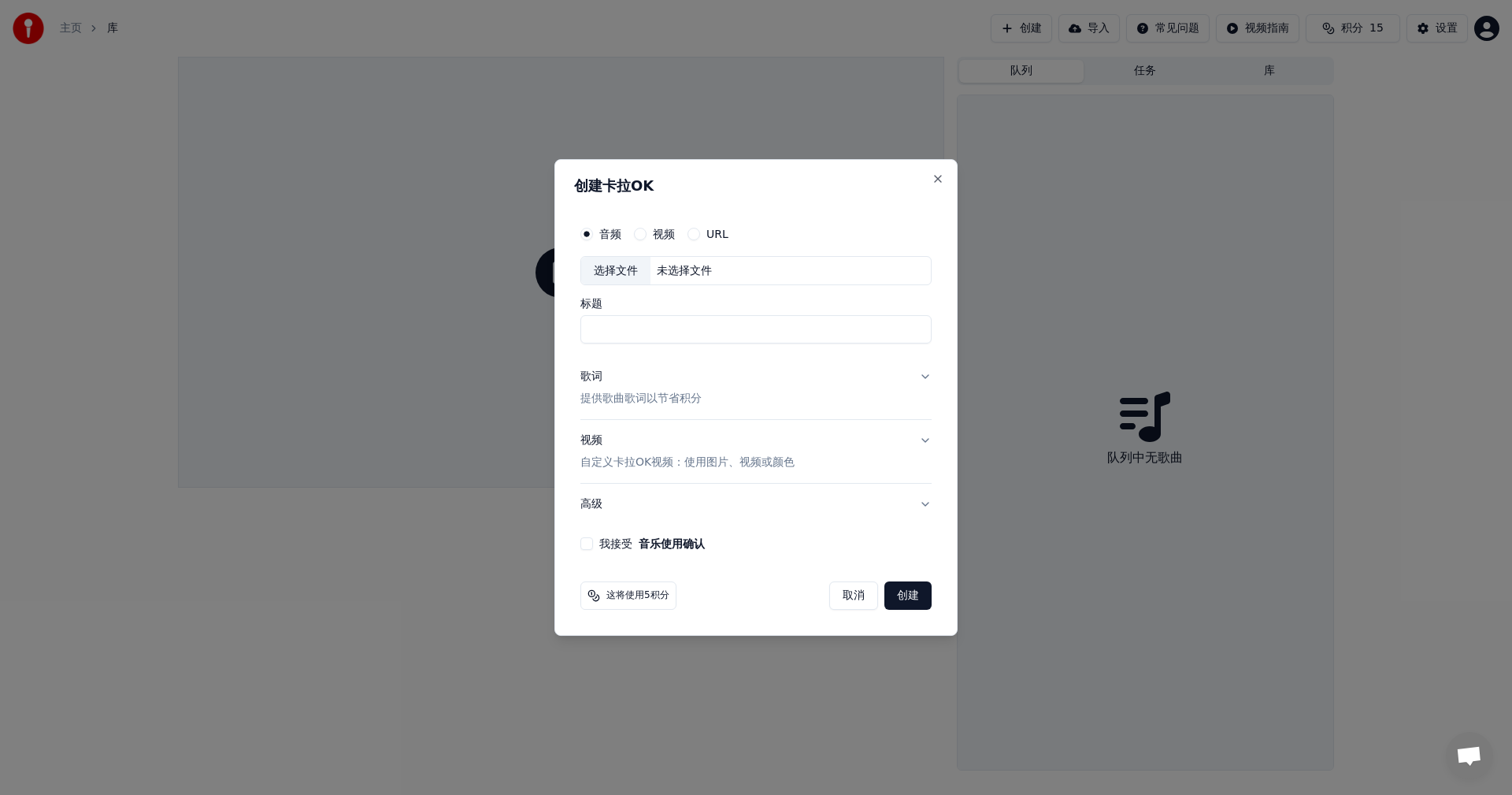
click at [687, 267] on div "未选择文件" at bounding box center [684, 270] width 68 height 16
click at [613, 329] on input "标题" at bounding box center [756, 329] width 352 height 29
paste input "**********"
type input "**********"
click at [638, 538] on button "音乐使用确认" at bounding box center [671, 543] width 66 height 11
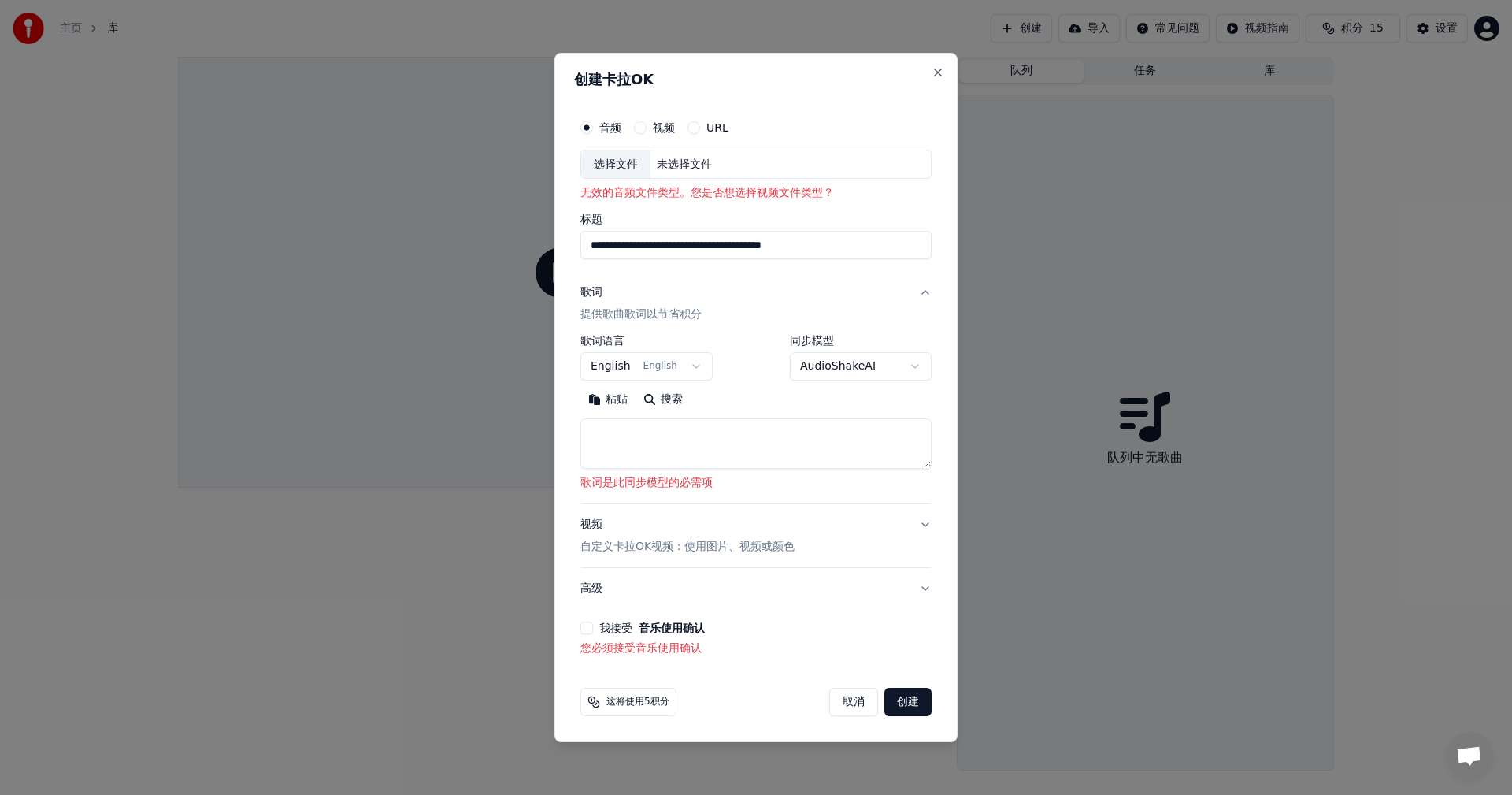
click at [682, 169] on div "未选择文件" at bounding box center [684, 164] width 68 height 16
click at [699, 161] on div "未选择文件" at bounding box center [684, 164] width 68 height 16
click at [700, 127] on button "URL" at bounding box center [693, 127] width 12 height 12
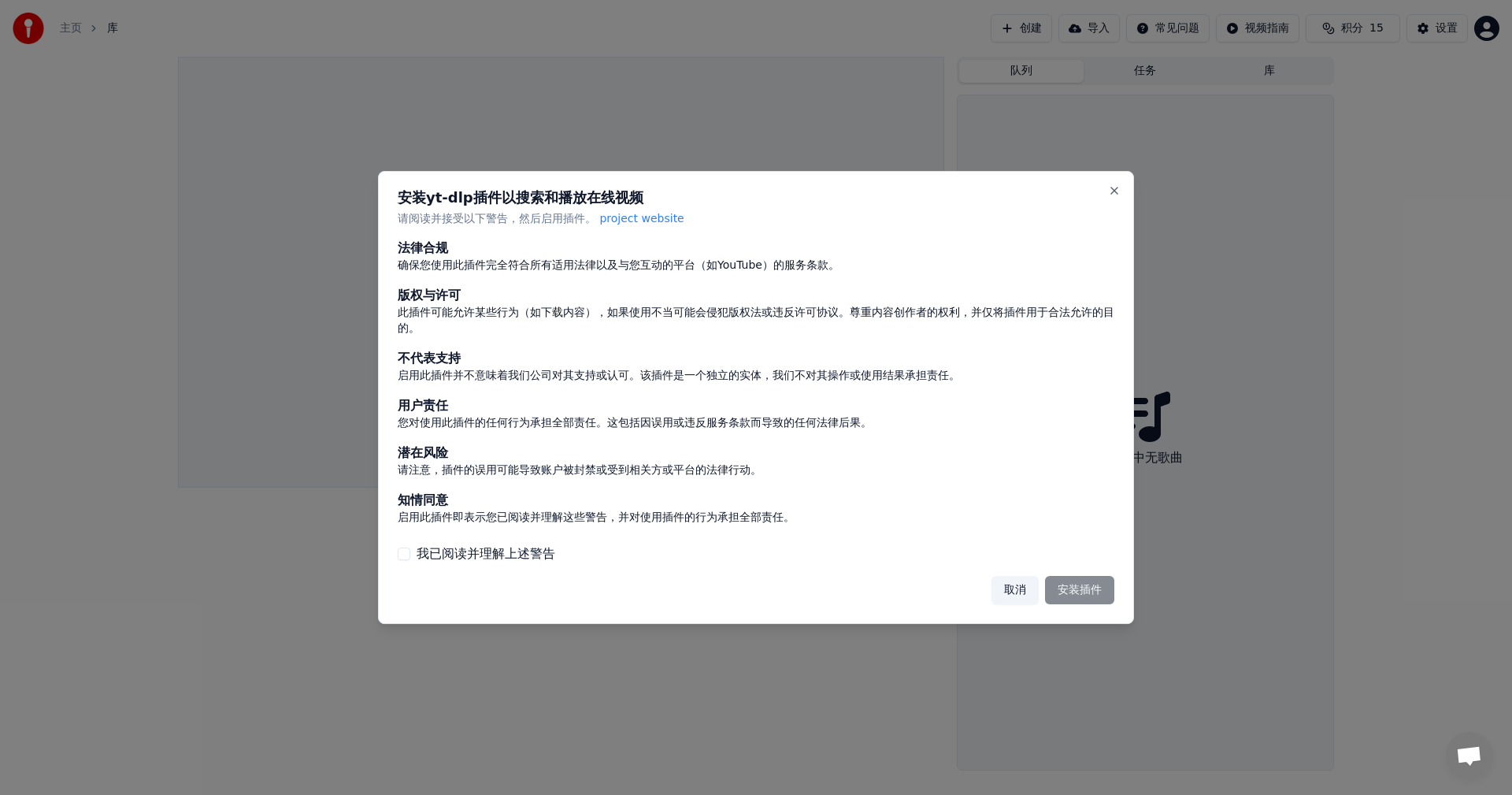
click at [1081, 593] on div "取消 安装插件" at bounding box center [1053, 590] width 123 height 29
click at [1024, 593] on button "取消" at bounding box center [1015, 590] width 48 height 29
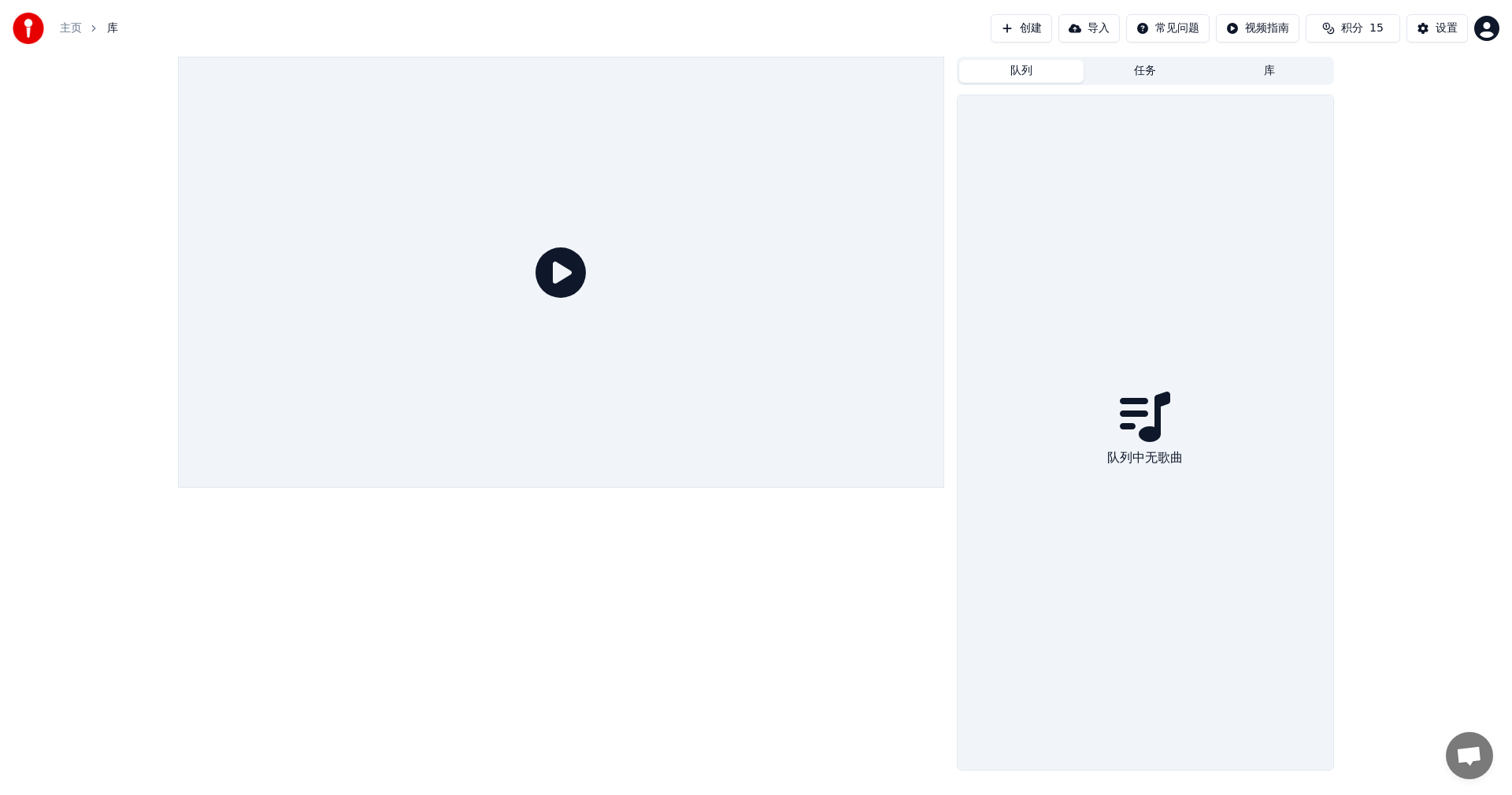
click at [1006, 36] on button "创建" at bounding box center [1021, 28] width 61 height 29
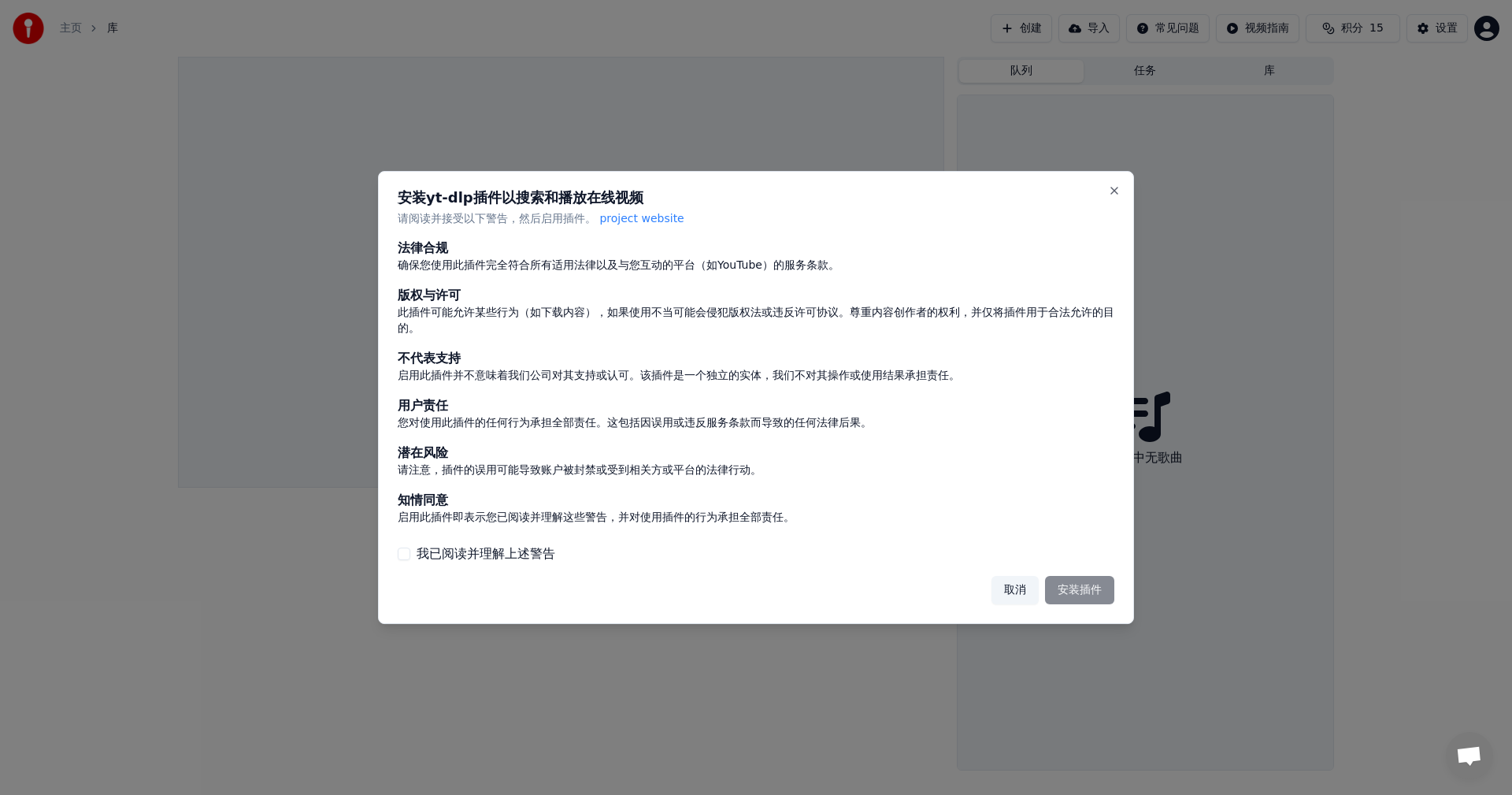
click at [406, 555] on button "我已阅读并理解上述警告" at bounding box center [403, 553] width 12 height 12
click at [1060, 597] on button "安装插件" at bounding box center [1079, 590] width 70 height 29
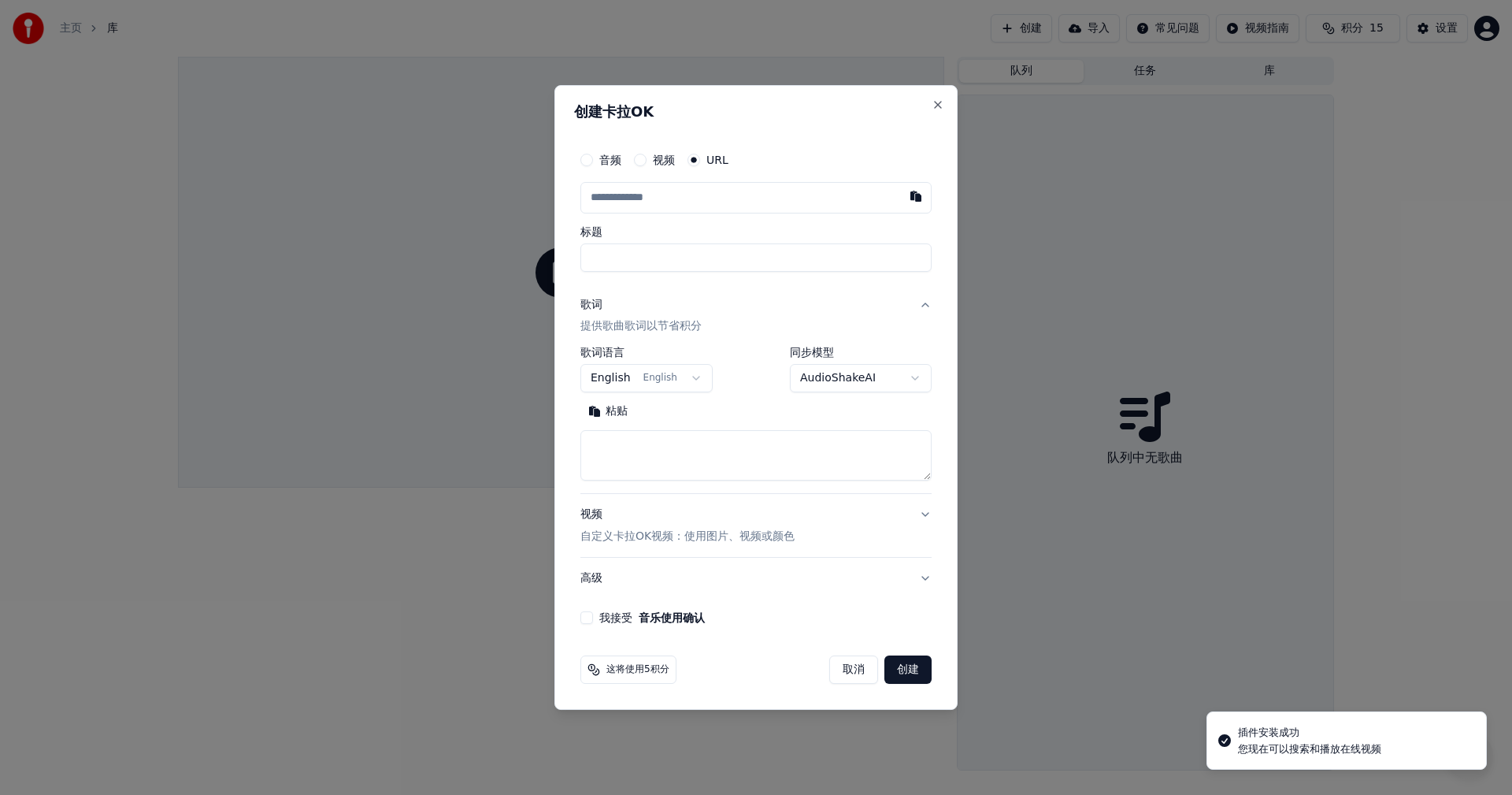
type input "**********"
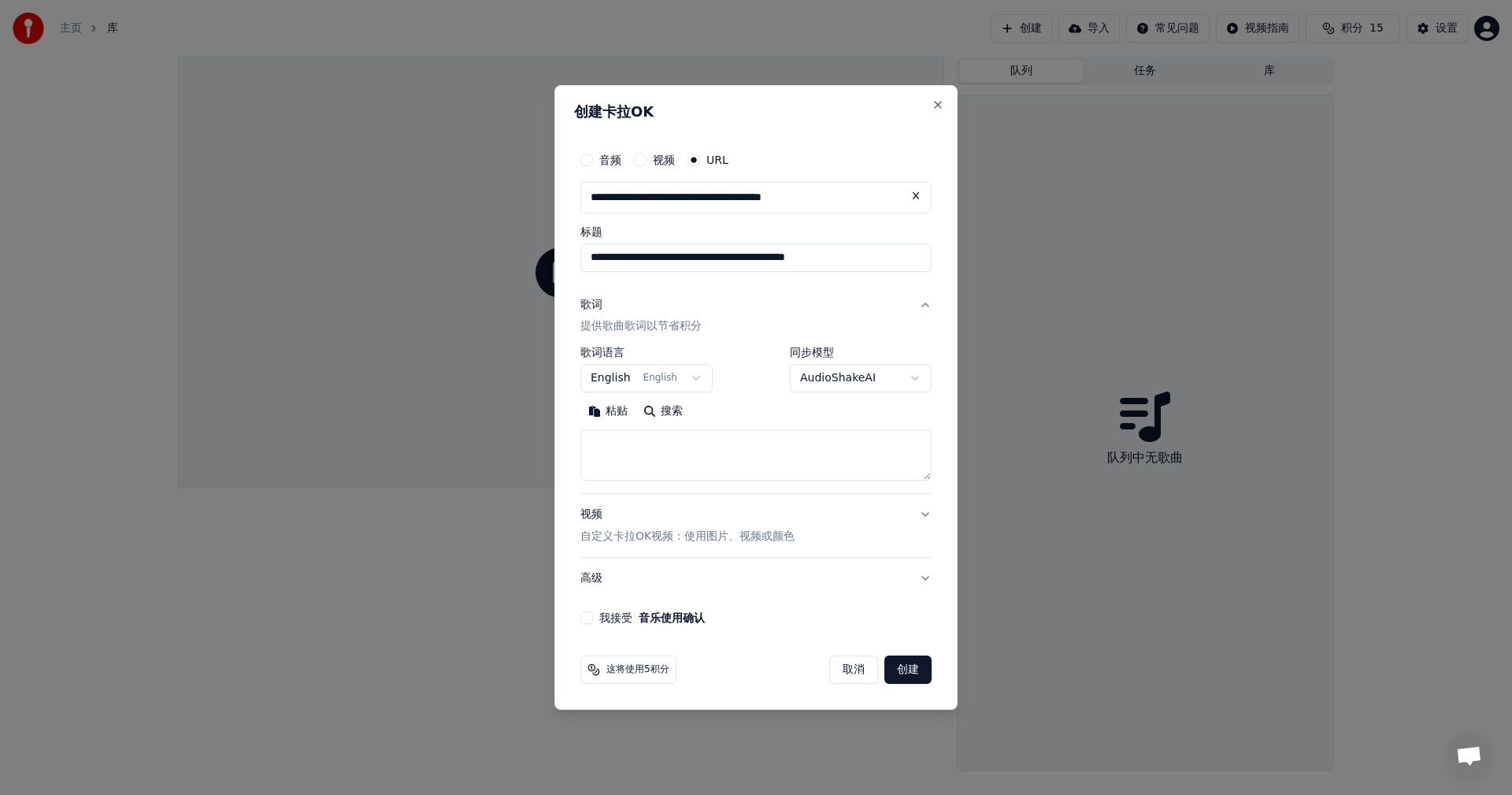
type input "**********"
click at [910, 679] on button "创建" at bounding box center [908, 670] width 48 height 29
type input "**********"
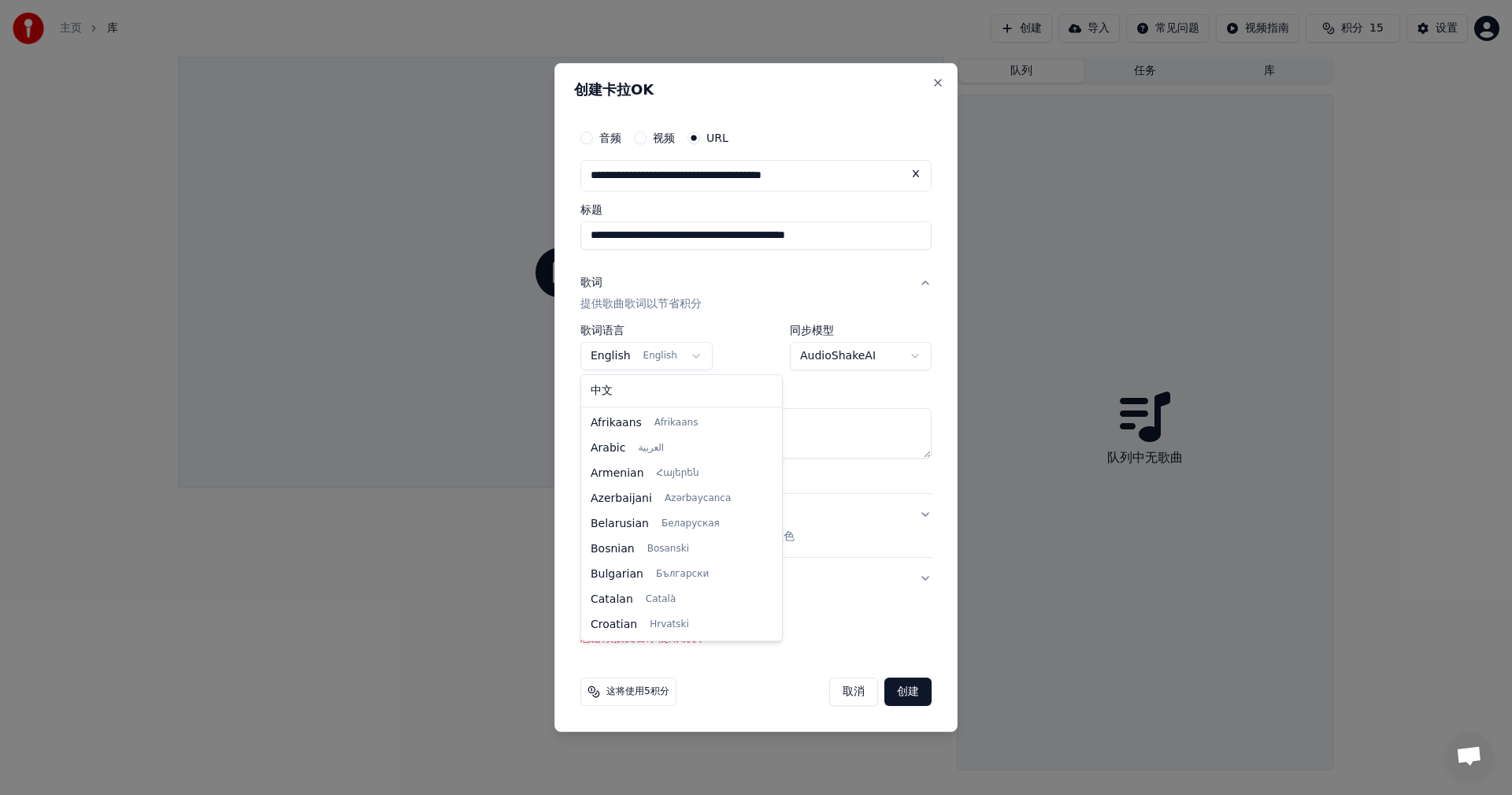
click at [679, 356] on body "**********" at bounding box center [756, 398] width 1512 height 795
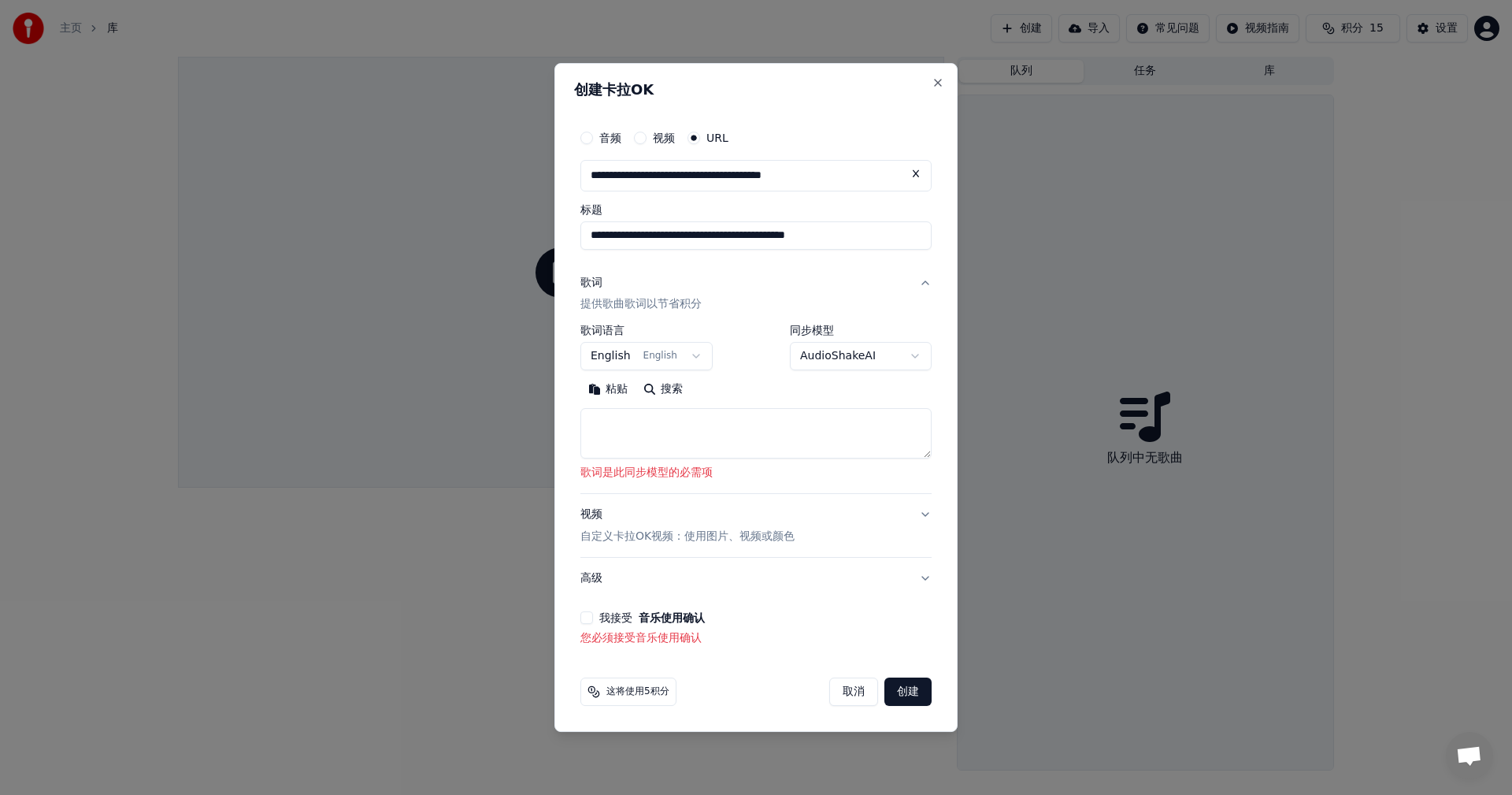
click at [715, 288] on body "**********" at bounding box center [756, 398] width 1512 height 795
click at [679, 303] on p "提供歌曲歌词以节省积分" at bounding box center [641, 304] width 121 height 16
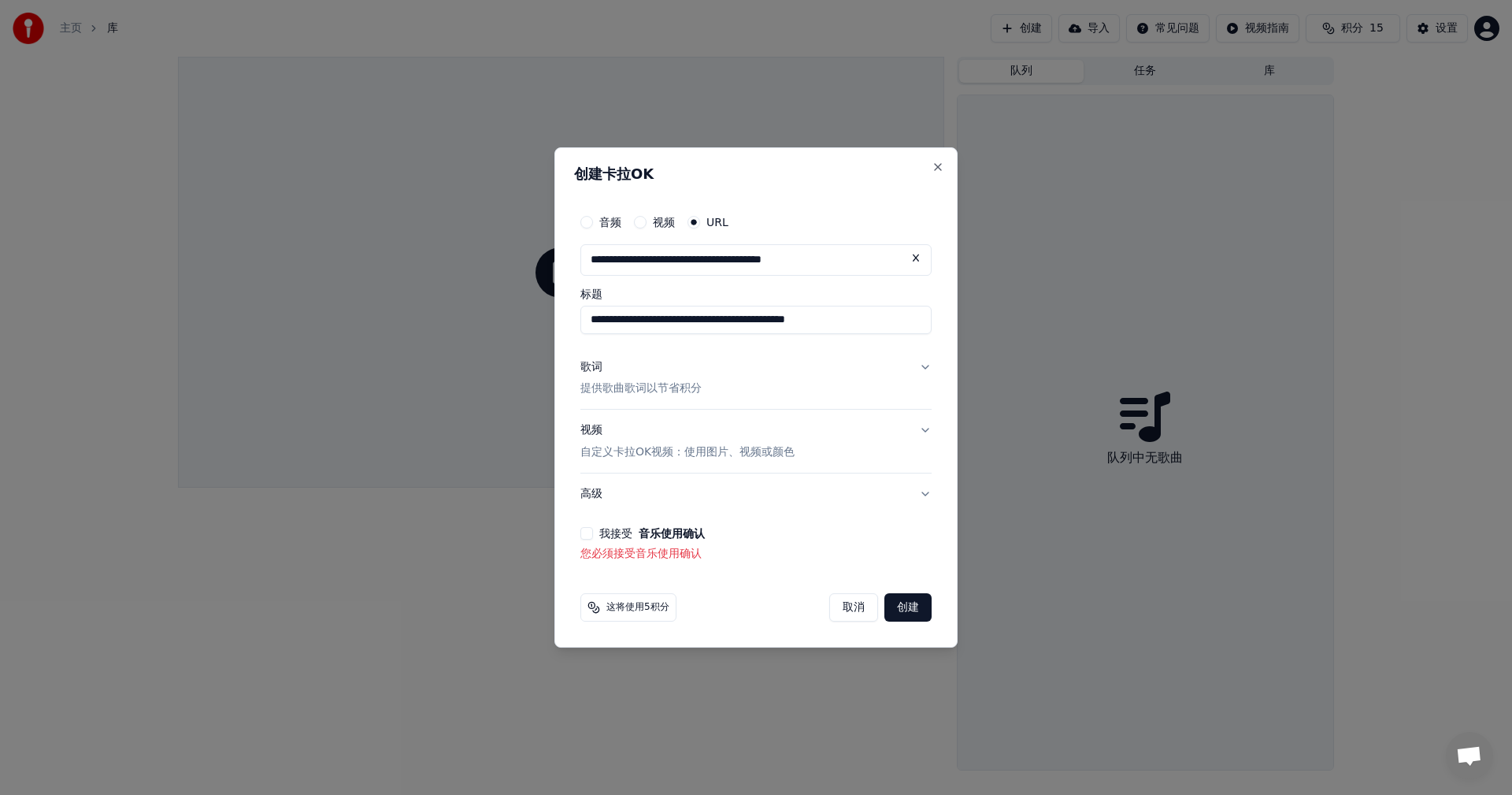
click at [918, 611] on button "创建" at bounding box center [908, 607] width 48 height 29
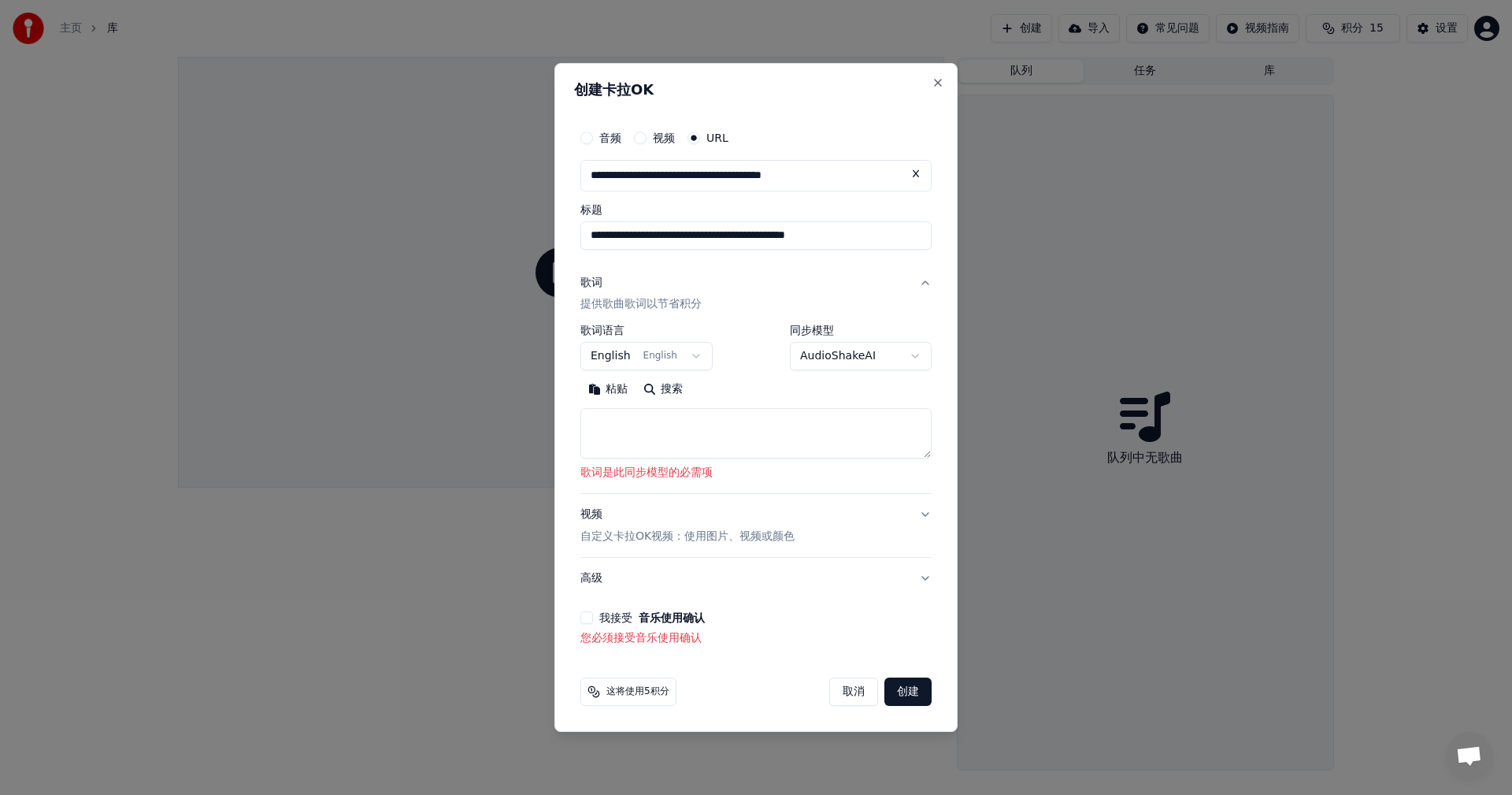
click at [911, 688] on button "创建" at bounding box center [908, 692] width 48 height 29
click at [919, 287] on button "歌词 提供歌曲歌词以节省积分" at bounding box center [756, 293] width 352 height 63
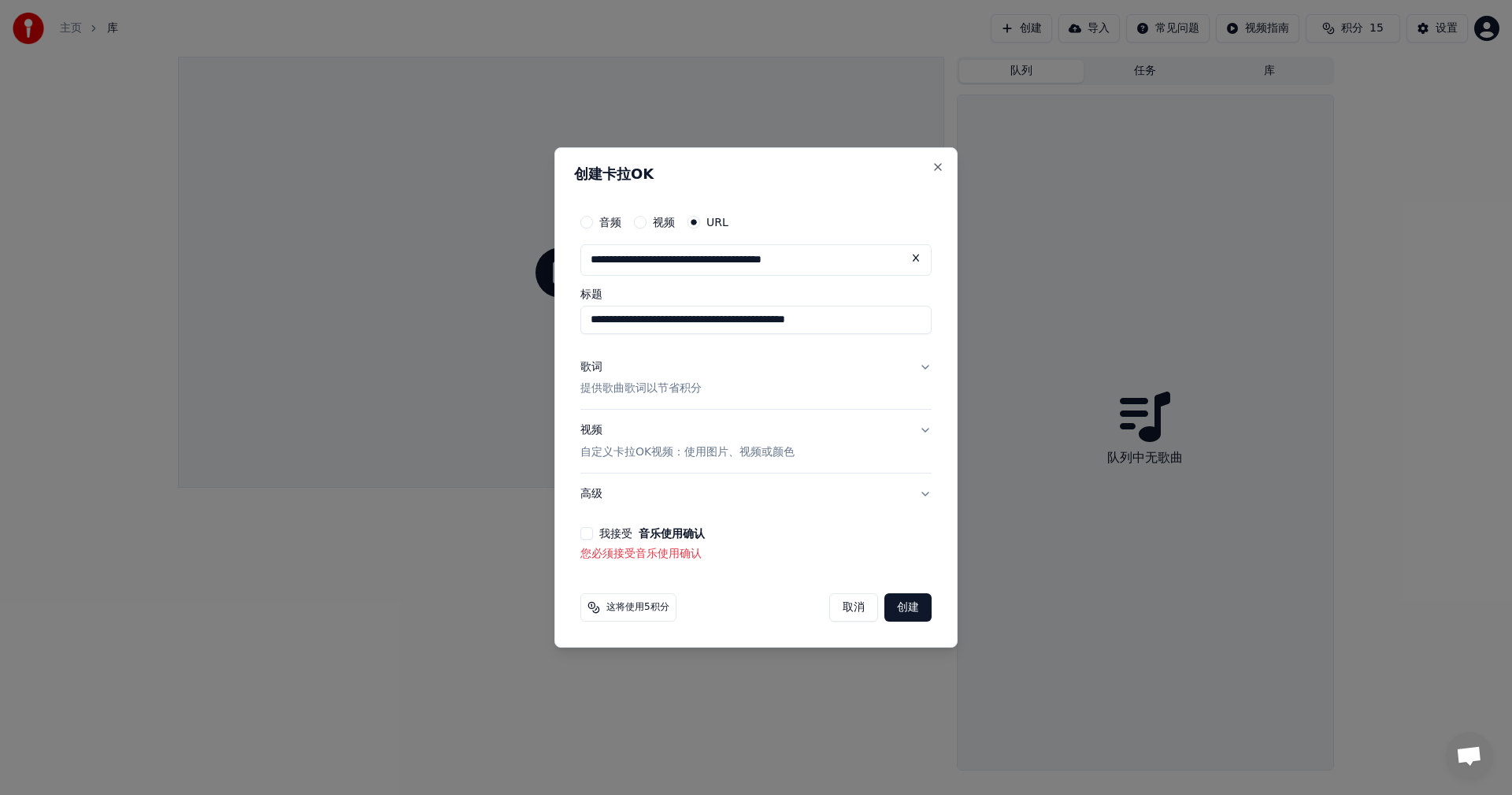
click at [593, 535] on button "我接受 音乐使用确认" at bounding box center [586, 533] width 12 height 12
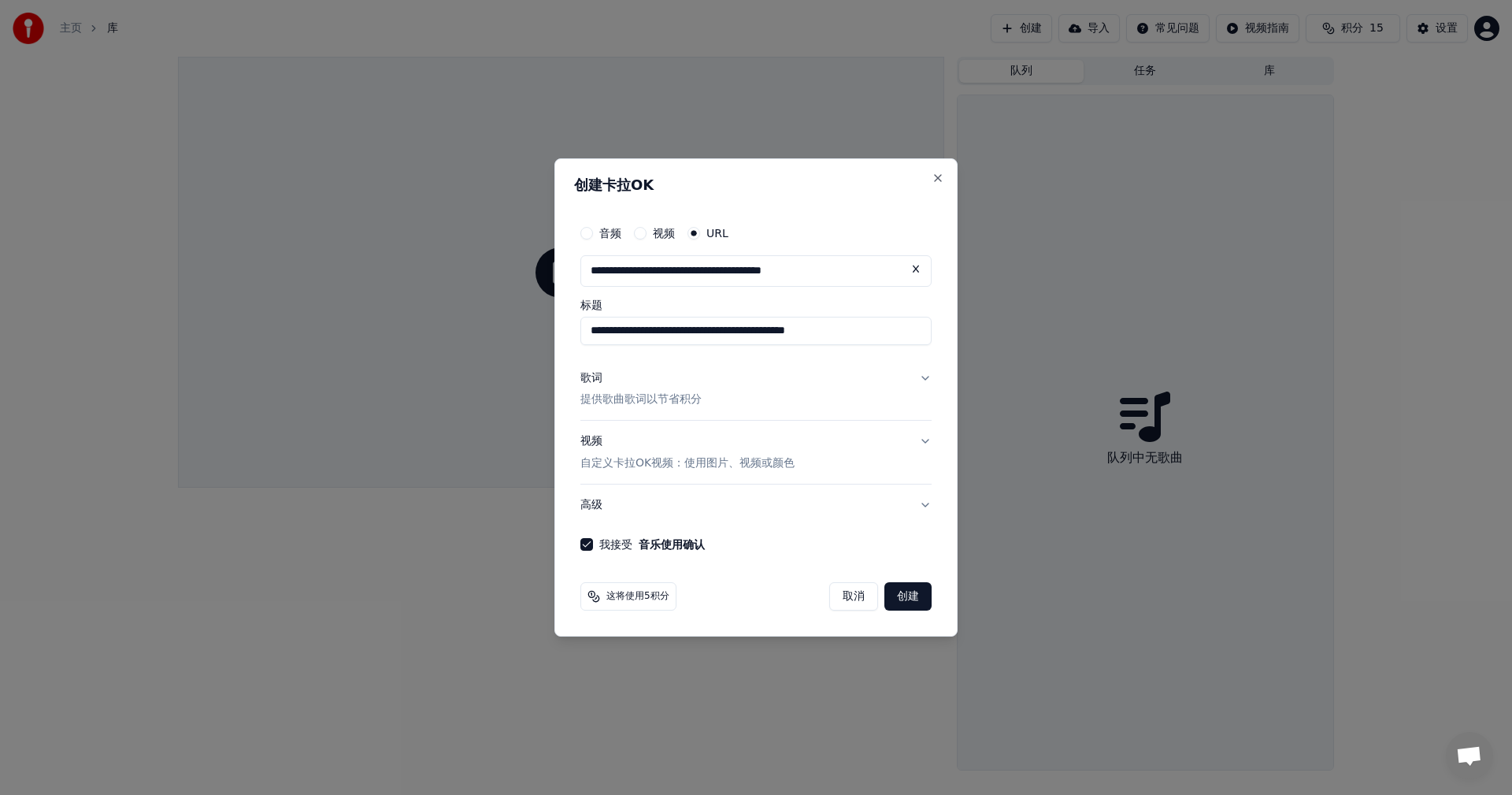
click at [902, 592] on button "创建" at bounding box center [908, 596] width 48 height 29
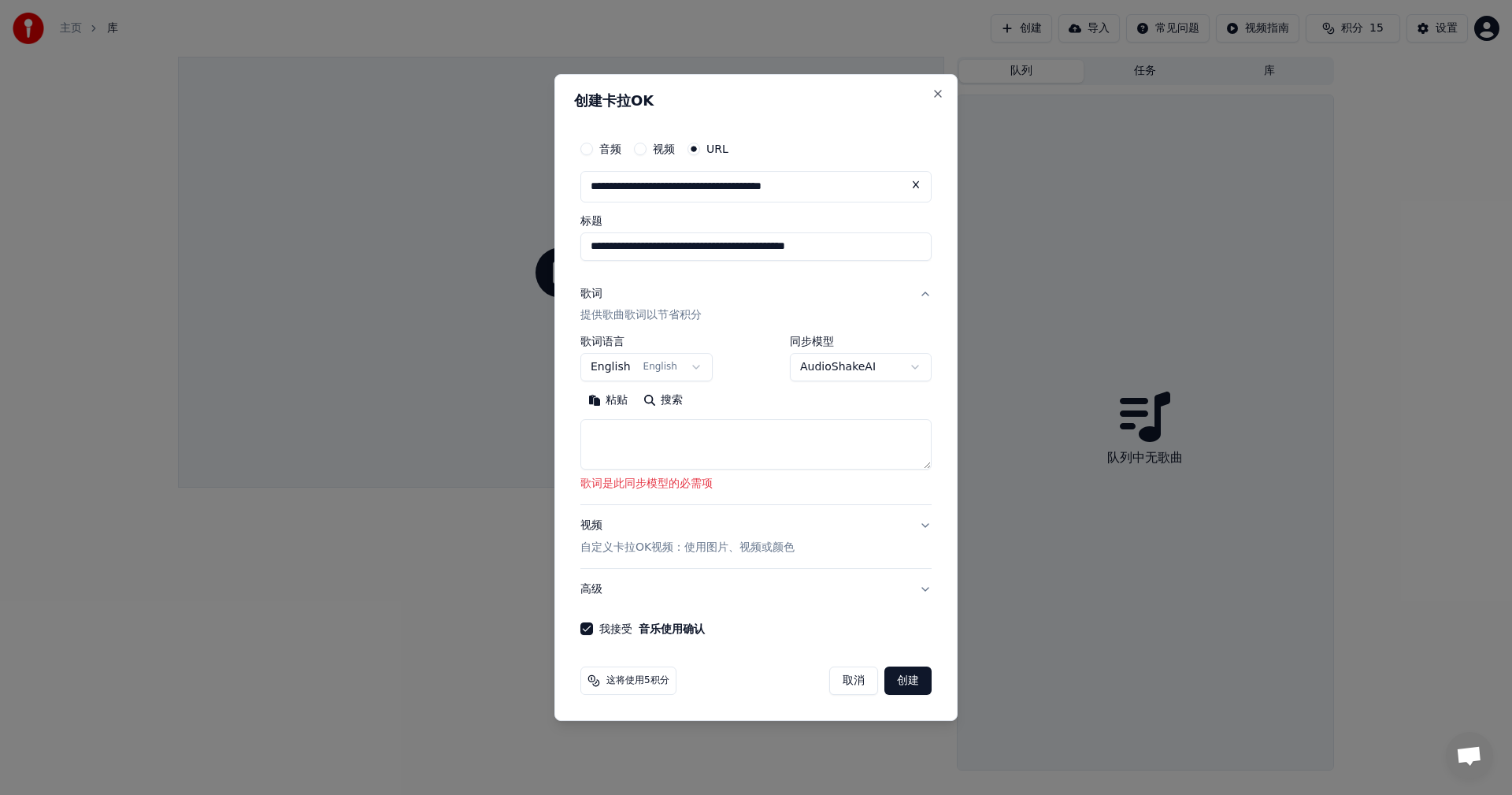
click at [891, 468] on textarea at bounding box center [756, 445] width 352 height 51
click at [667, 443] on textarea at bounding box center [756, 445] width 352 height 51
click at [919, 522] on button "视频 自定义卡拉OK视频：使用图片、视频或颜色" at bounding box center [756, 537] width 352 height 63
